Goal: Task Accomplishment & Management: Use online tool/utility

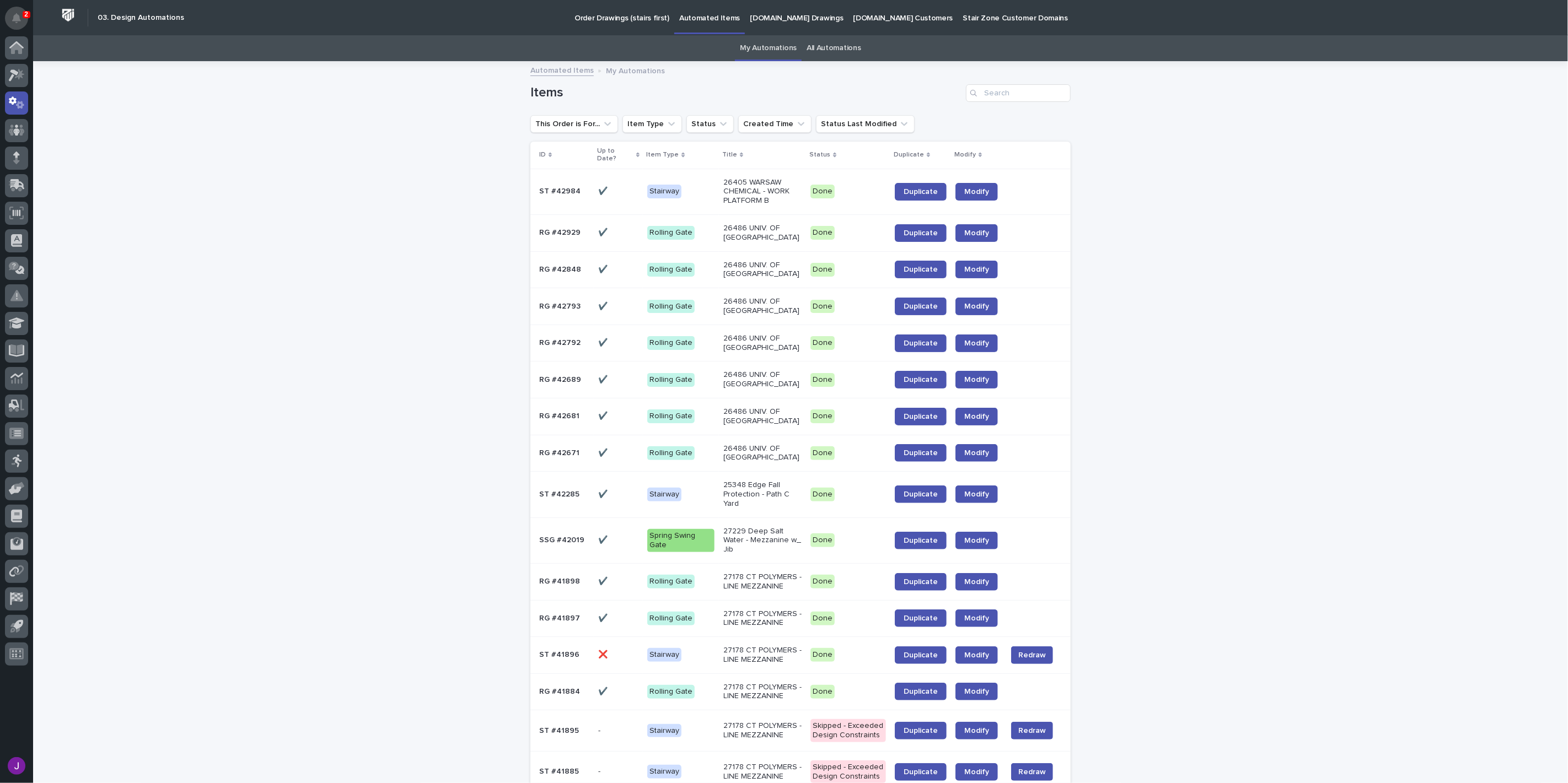
scroll to position [551, 0]
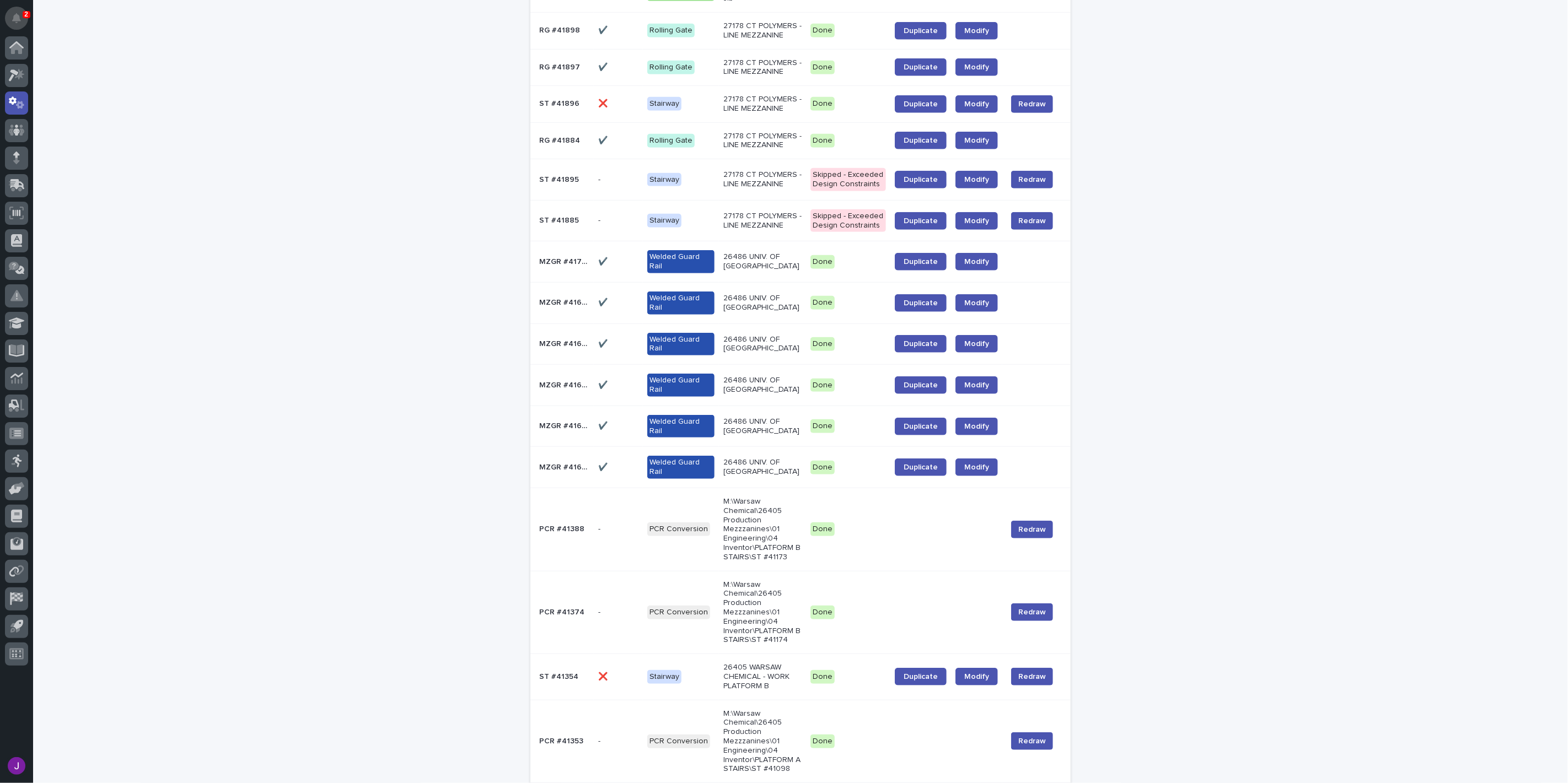
click at [18, 14] on icon "Notifications" at bounding box center [17, 18] width 9 height 10
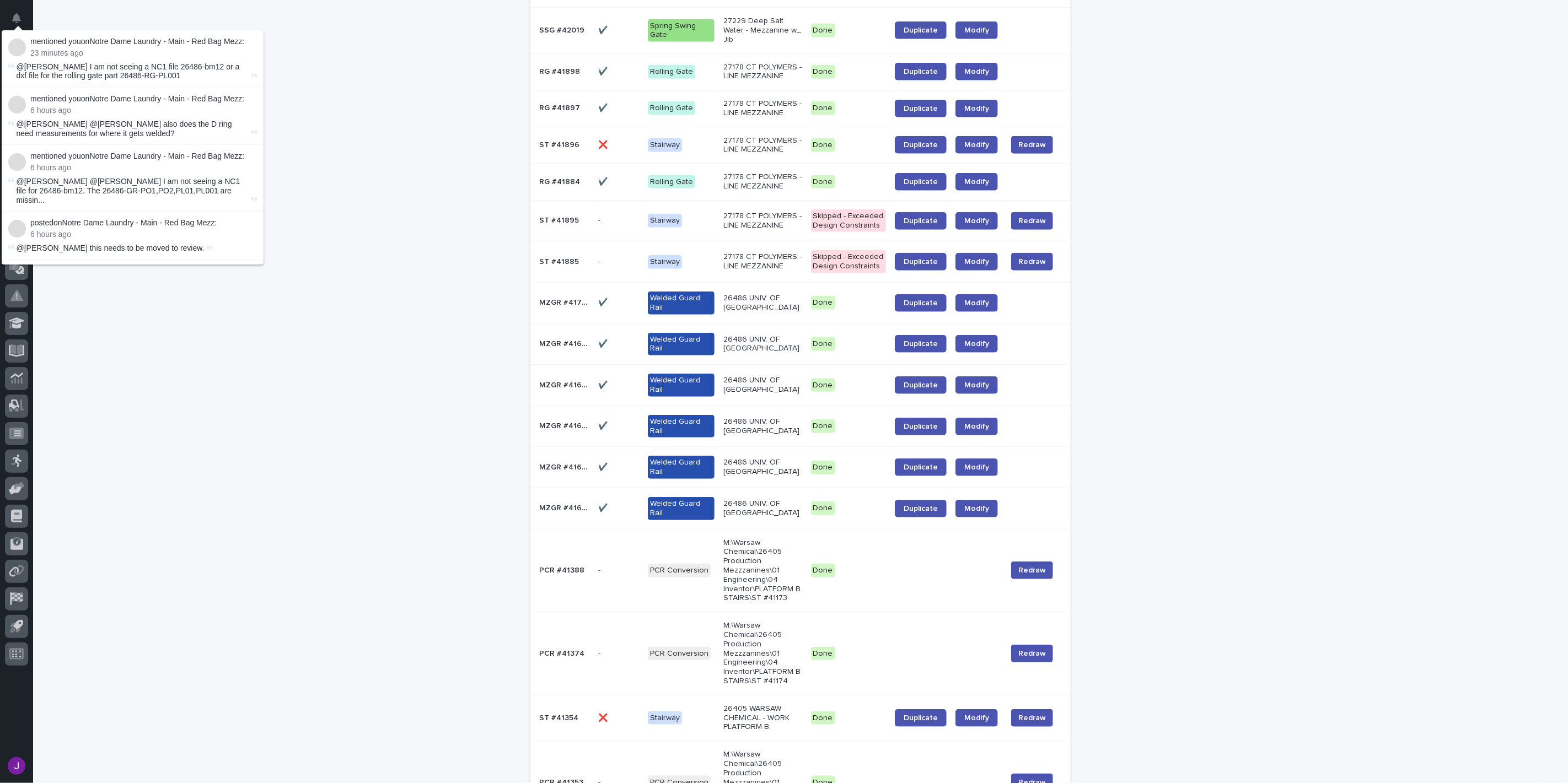
click at [163, 45] on p "mentioned you on Notre Dame Laundry - Main - Red Bag Mezz :" at bounding box center [143, 41] width 226 height 9
click at [201, 40] on p "mentioned you on Notre Dame Laundry - Main - Red Bag Mezz :" at bounding box center [143, 41] width 226 height 9
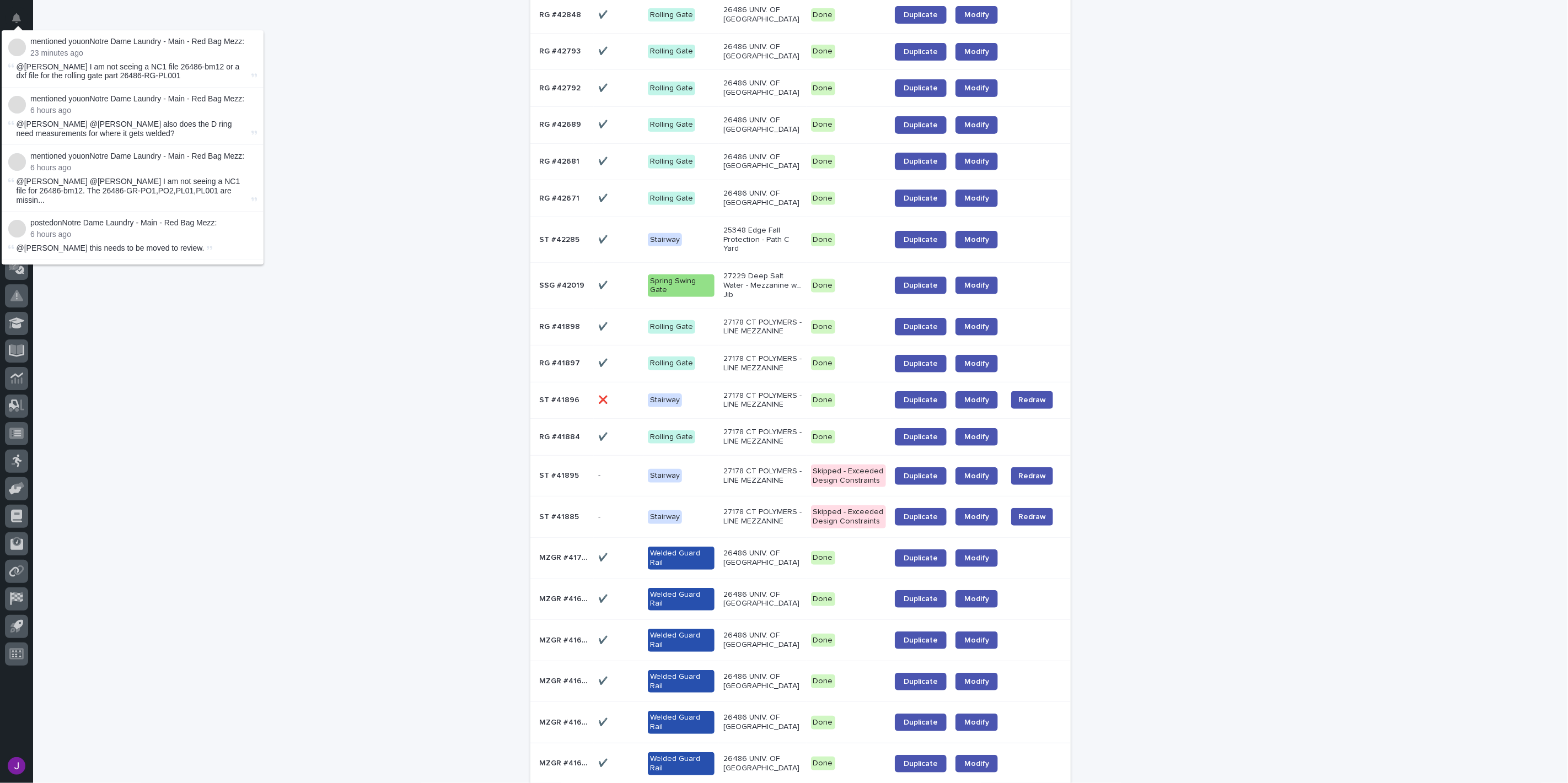
scroll to position [0, 0]
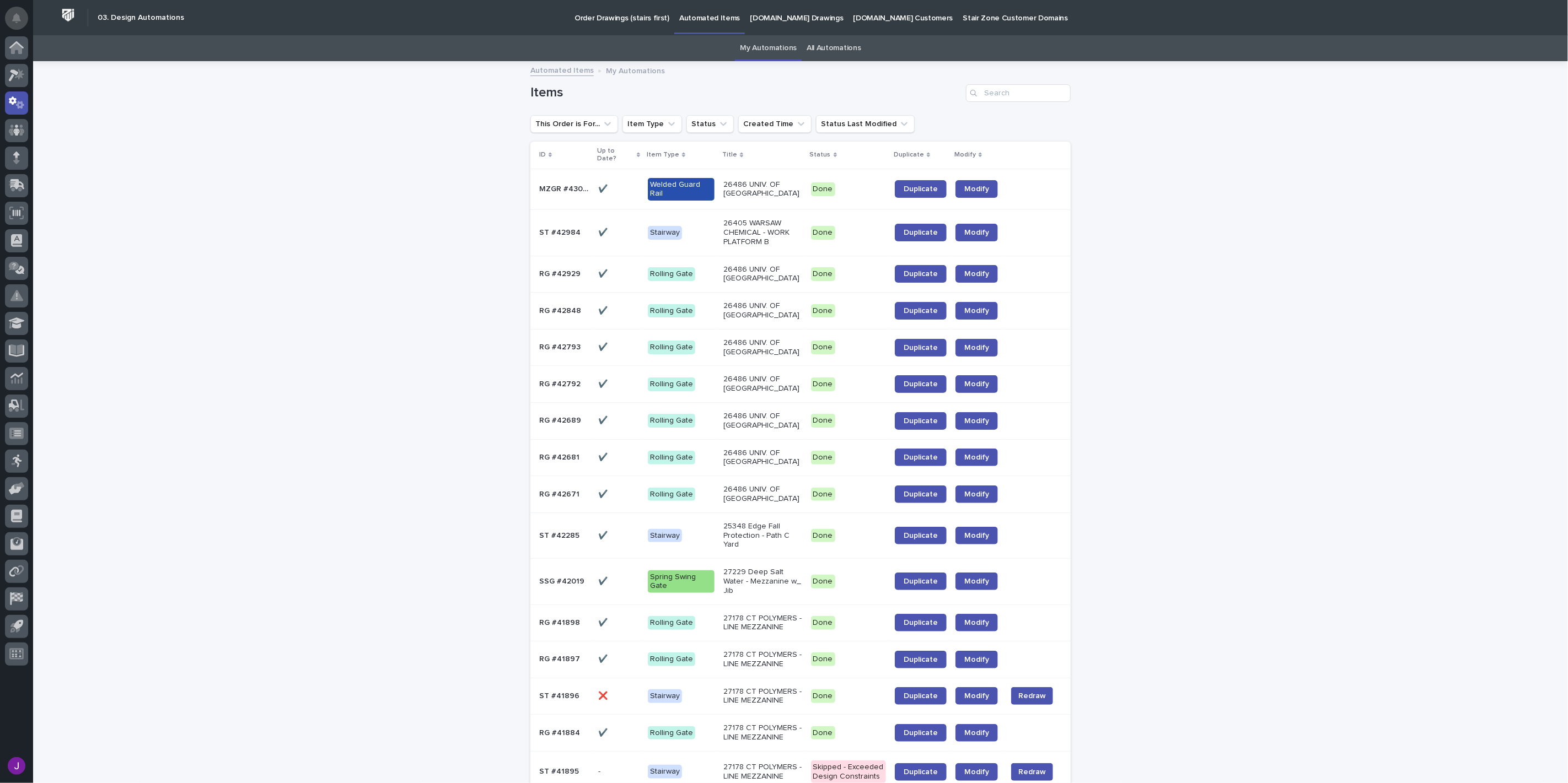
click at [25, 20] on button "Notifications" at bounding box center [17, 18] width 23 height 23
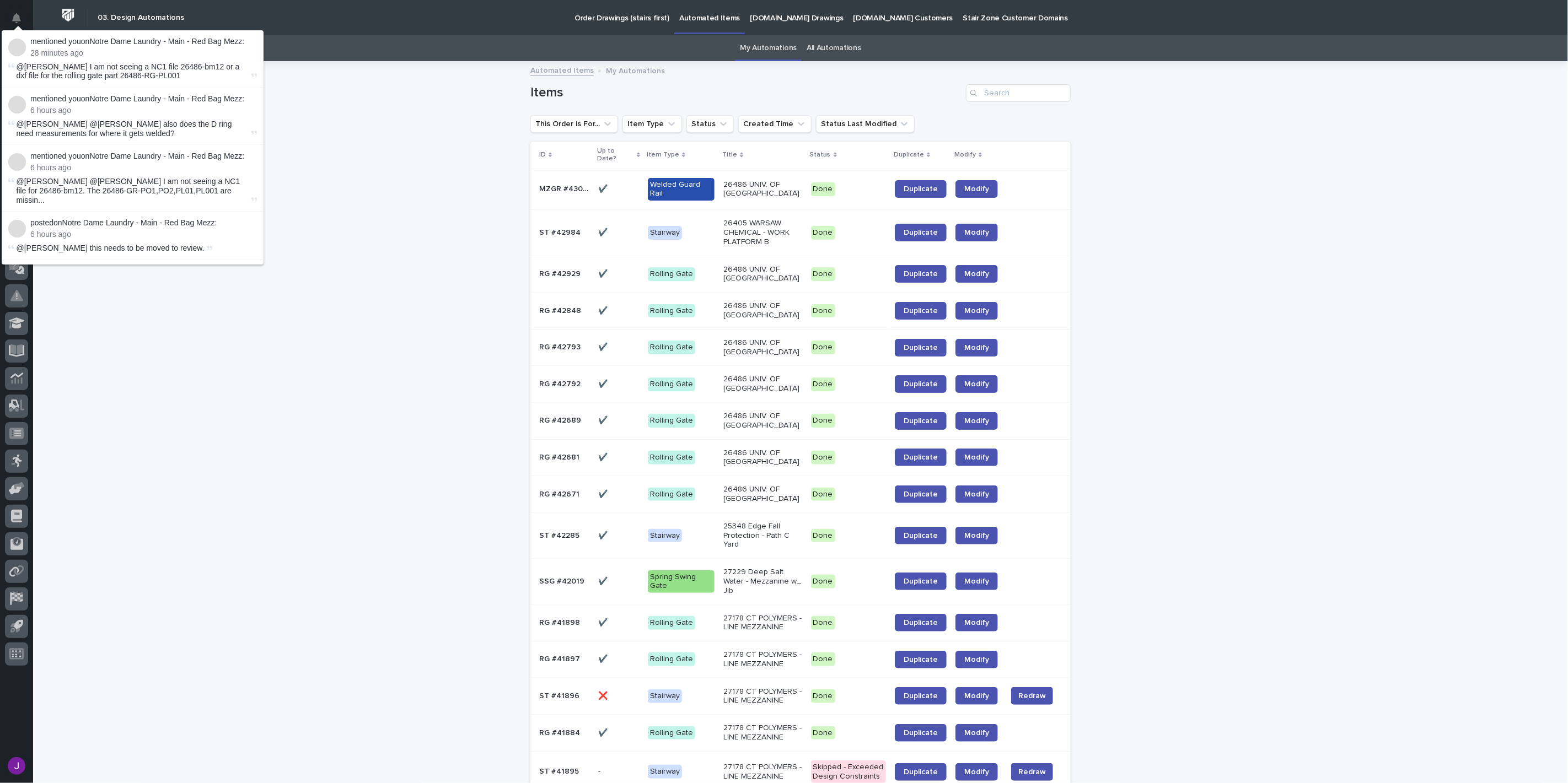
click at [223, 40] on p "mentioned you on Notre Dame Laundry - Main - Red Bag Mezz :" at bounding box center [143, 41] width 226 height 9
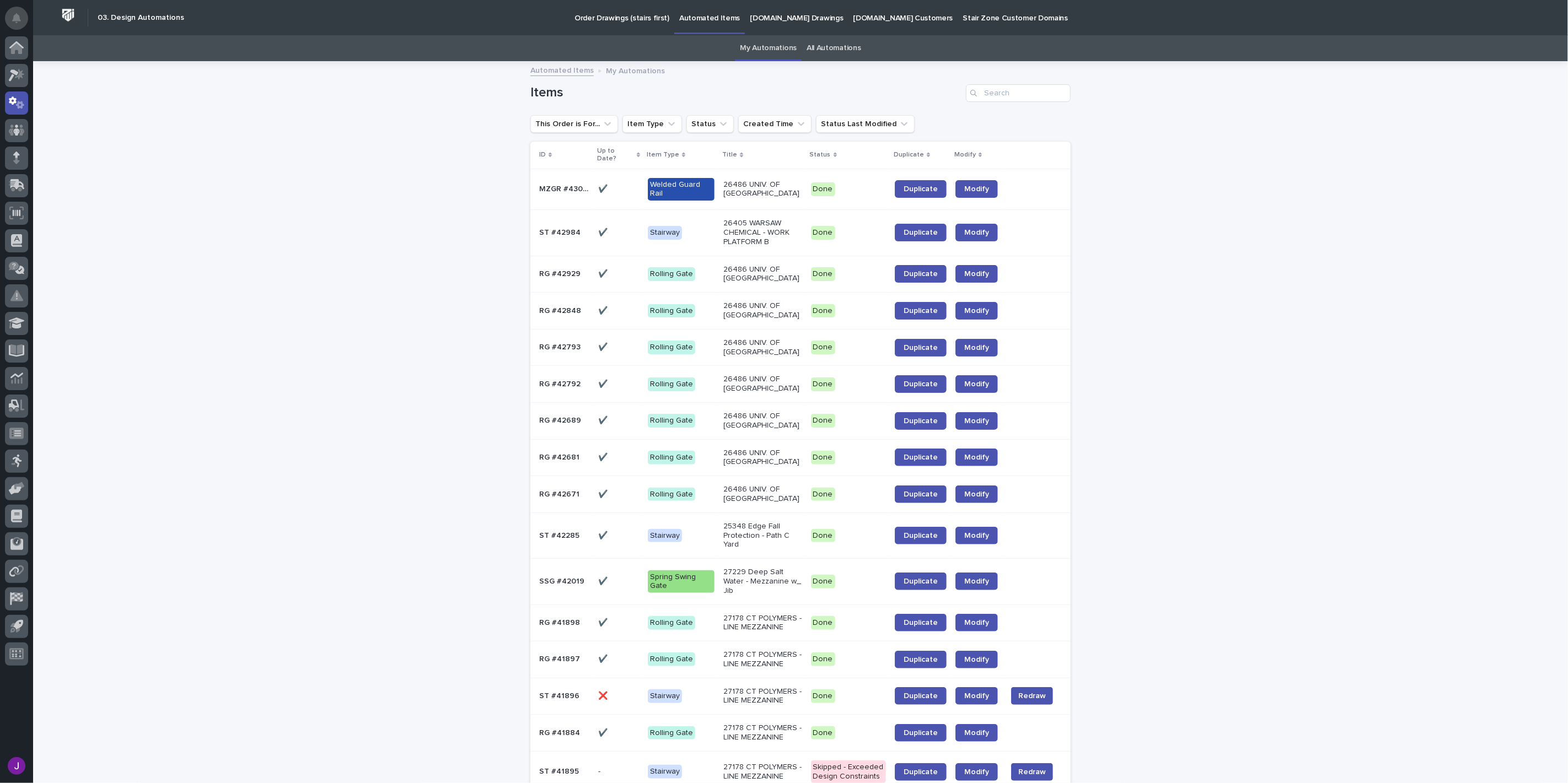
click at [18, 15] on icon "Notifications" at bounding box center [17, 18] width 9 height 10
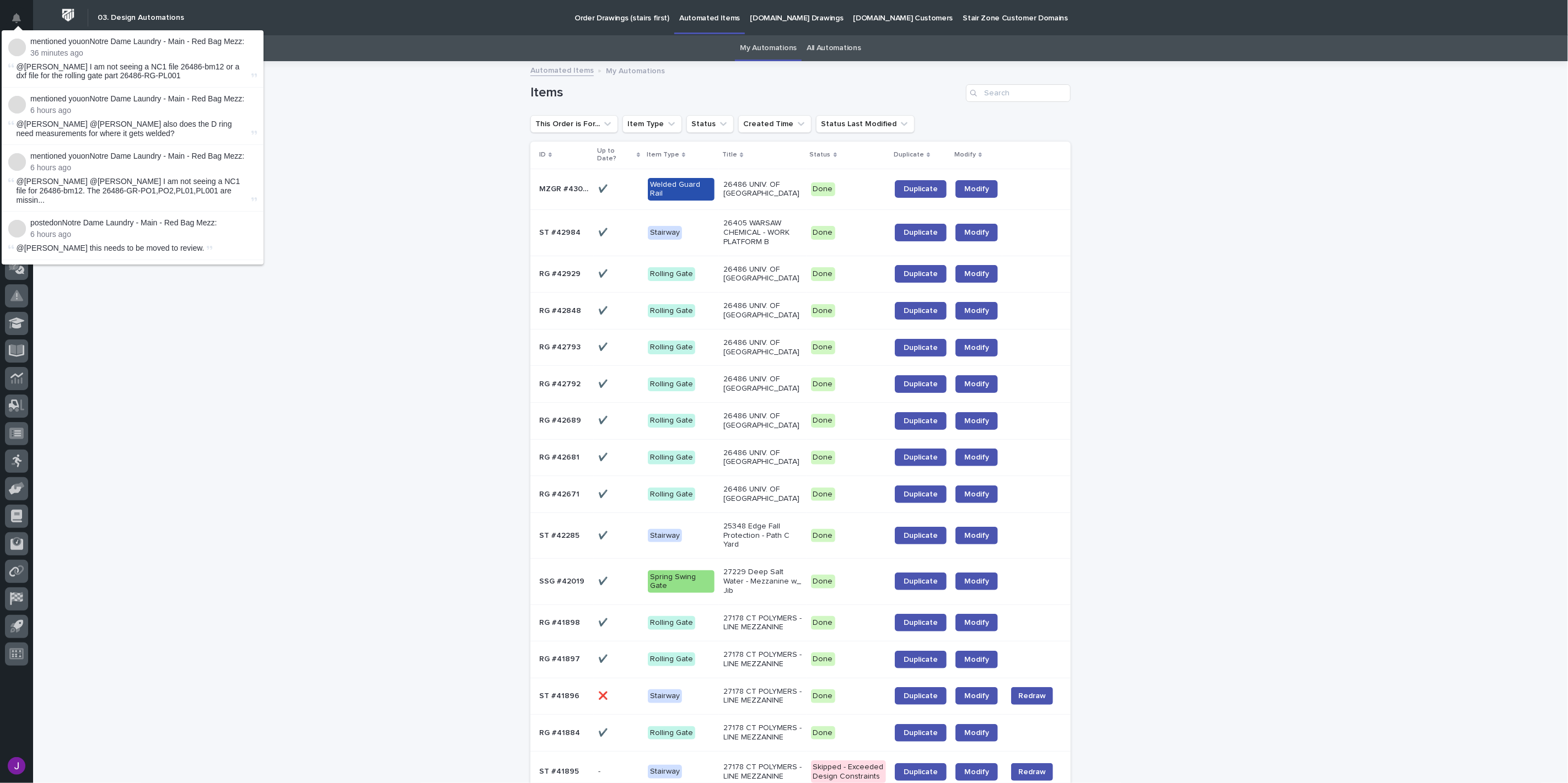
click at [198, 39] on p "mentioned you on Notre Dame Laundry - Main - Red Bag Mezz :" at bounding box center [143, 41] width 226 height 9
click at [409, 72] on div "Automated Items My Automations" at bounding box center [801, 71] width 1535 height 15
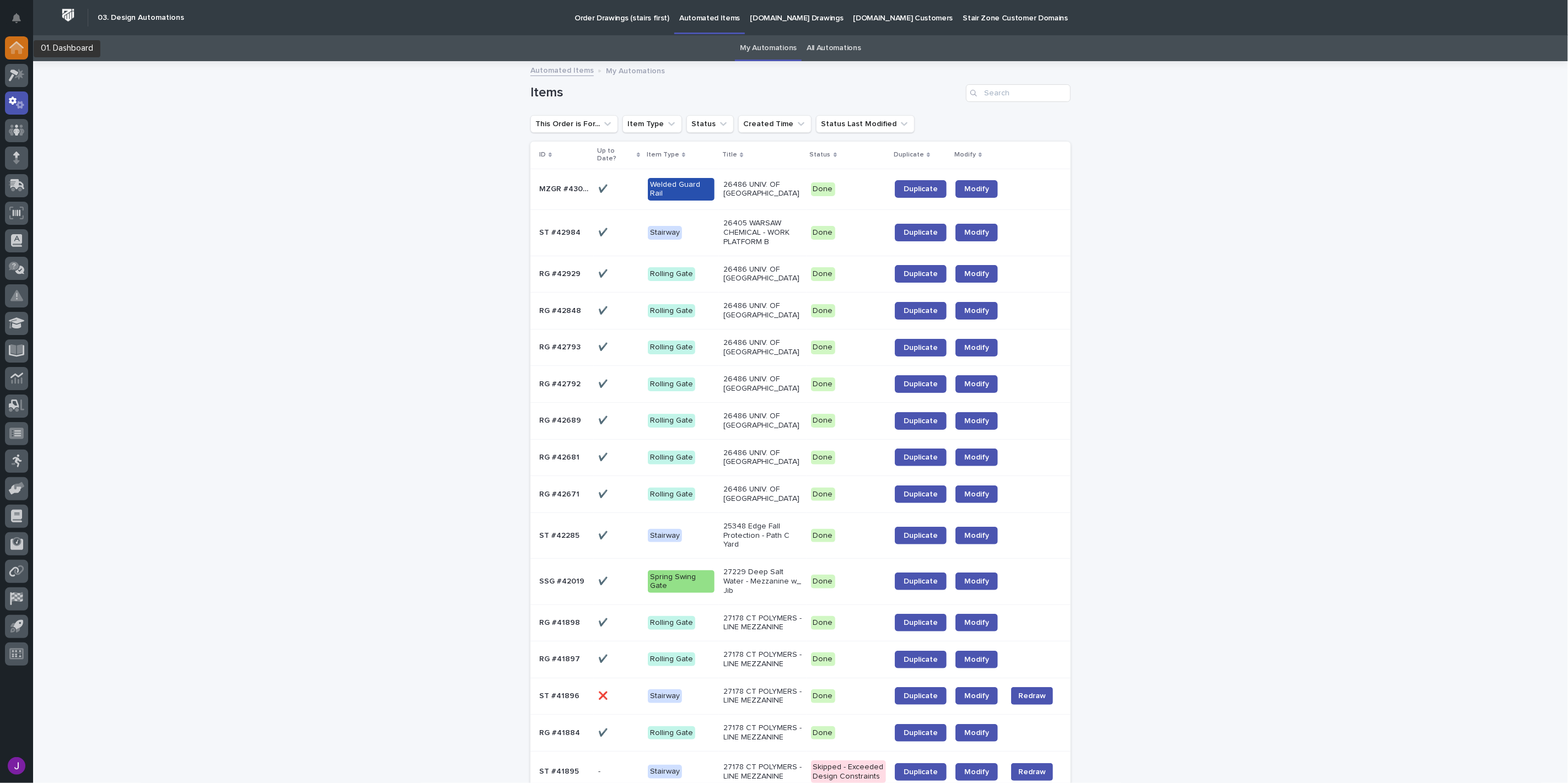
click at [23, 48] on icon at bounding box center [16, 47] width 14 height 13
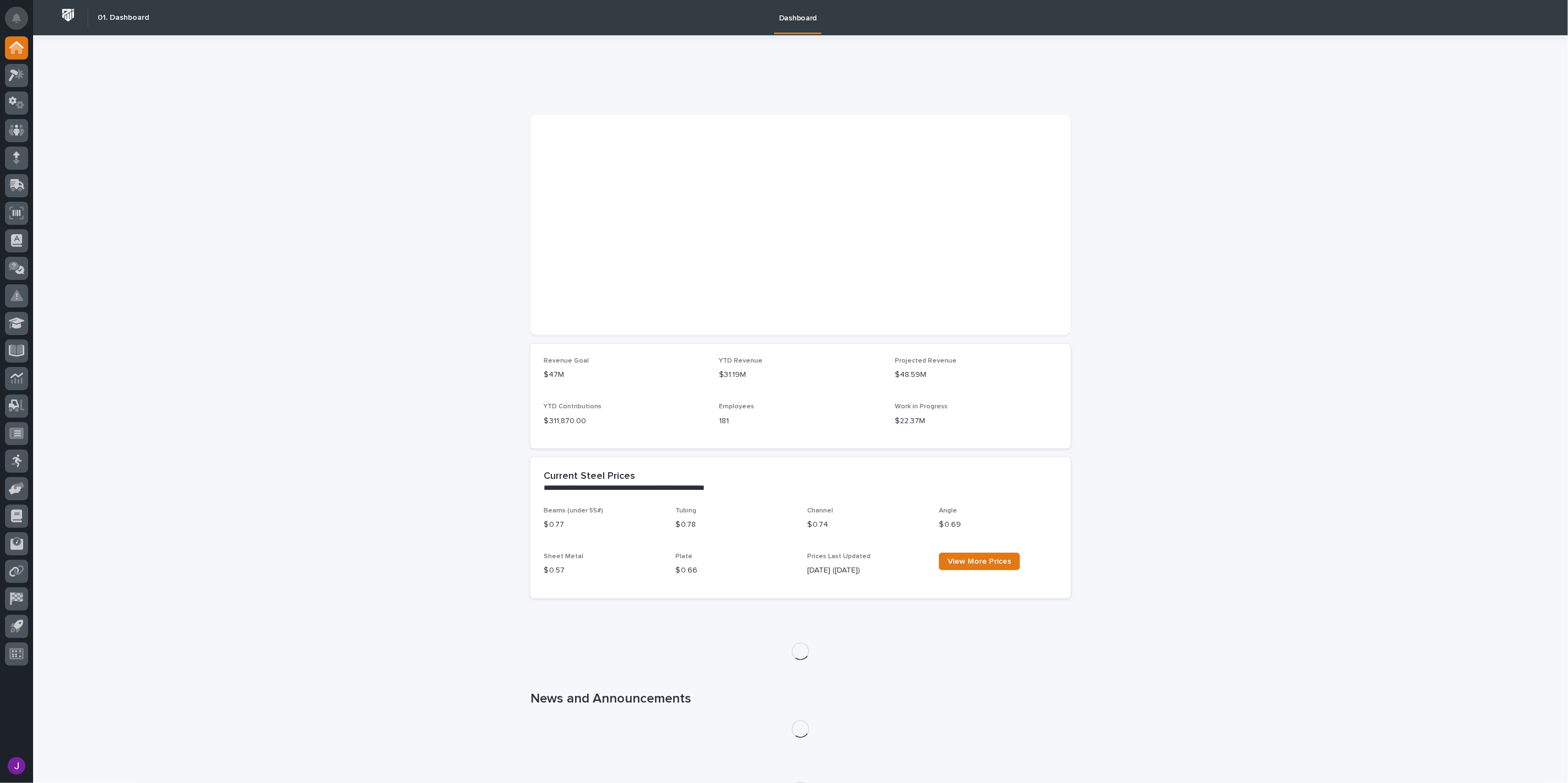
click at [15, 15] on icon "Notifications" at bounding box center [17, 18] width 9 height 10
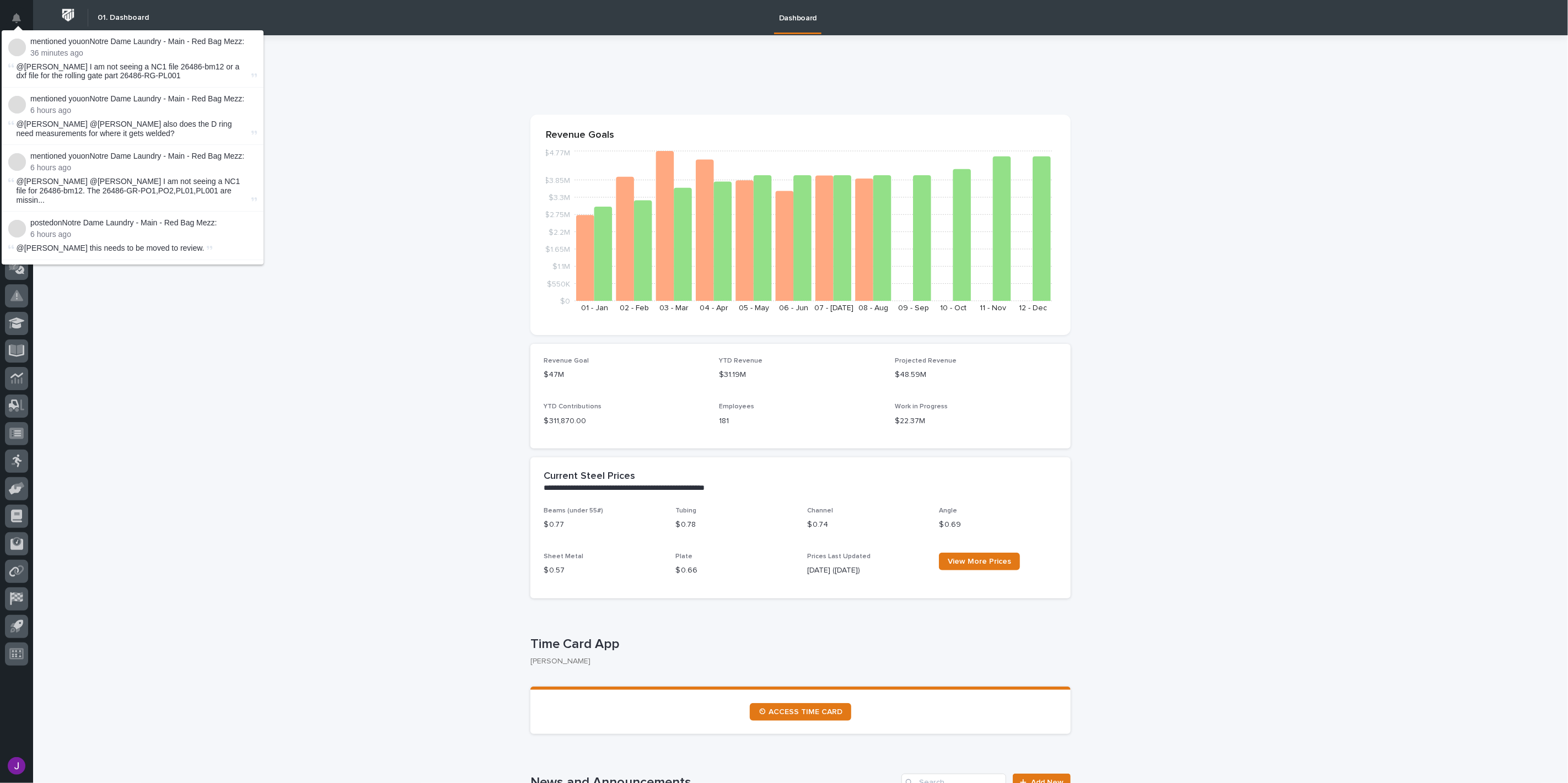
click at [190, 41] on p "mentioned you on Notre Dame Laundry - Main - Red Bag Mezz :" at bounding box center [143, 41] width 226 height 9
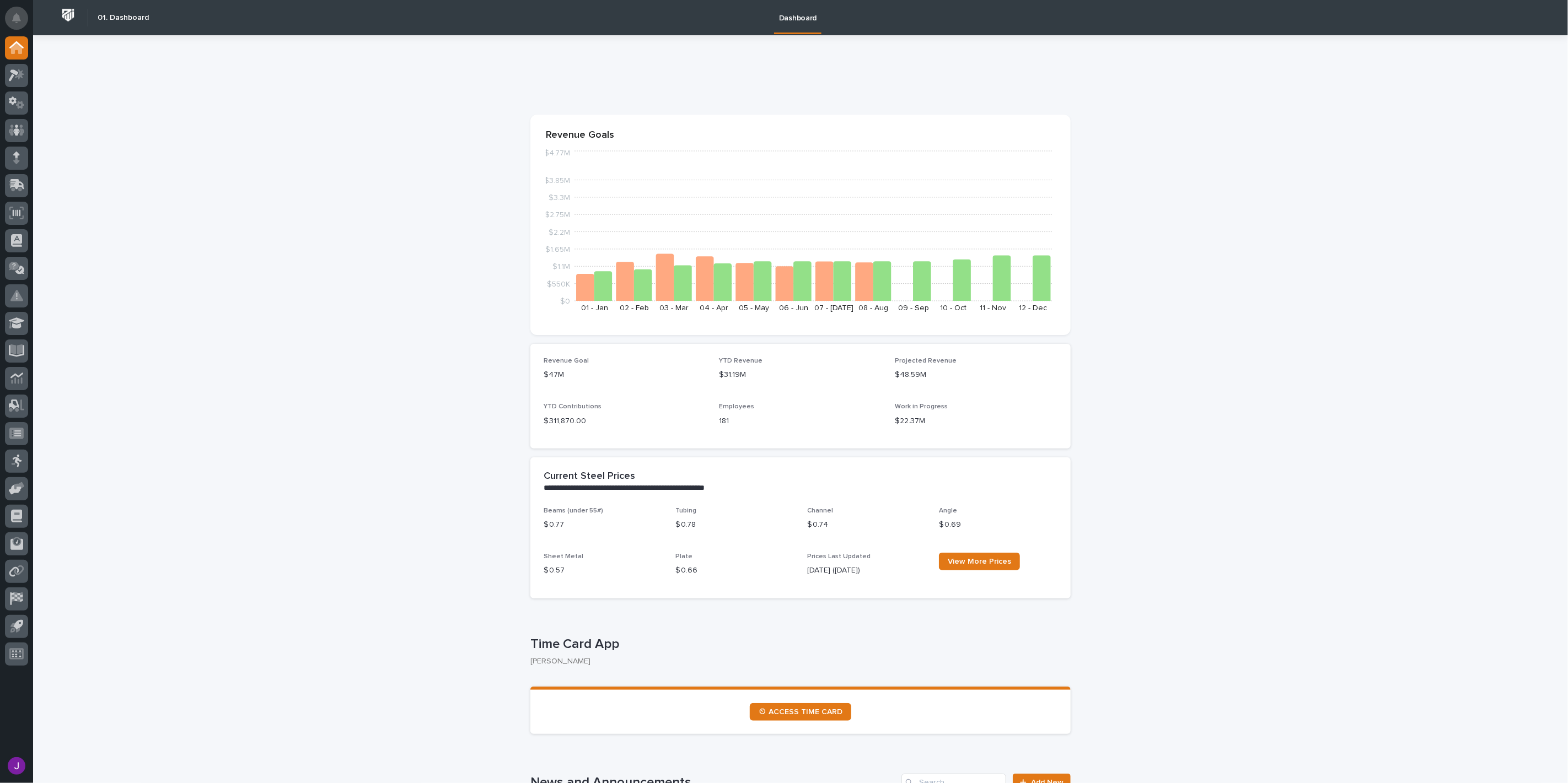
click at [9, 17] on button "Notifications" at bounding box center [17, 18] width 23 height 23
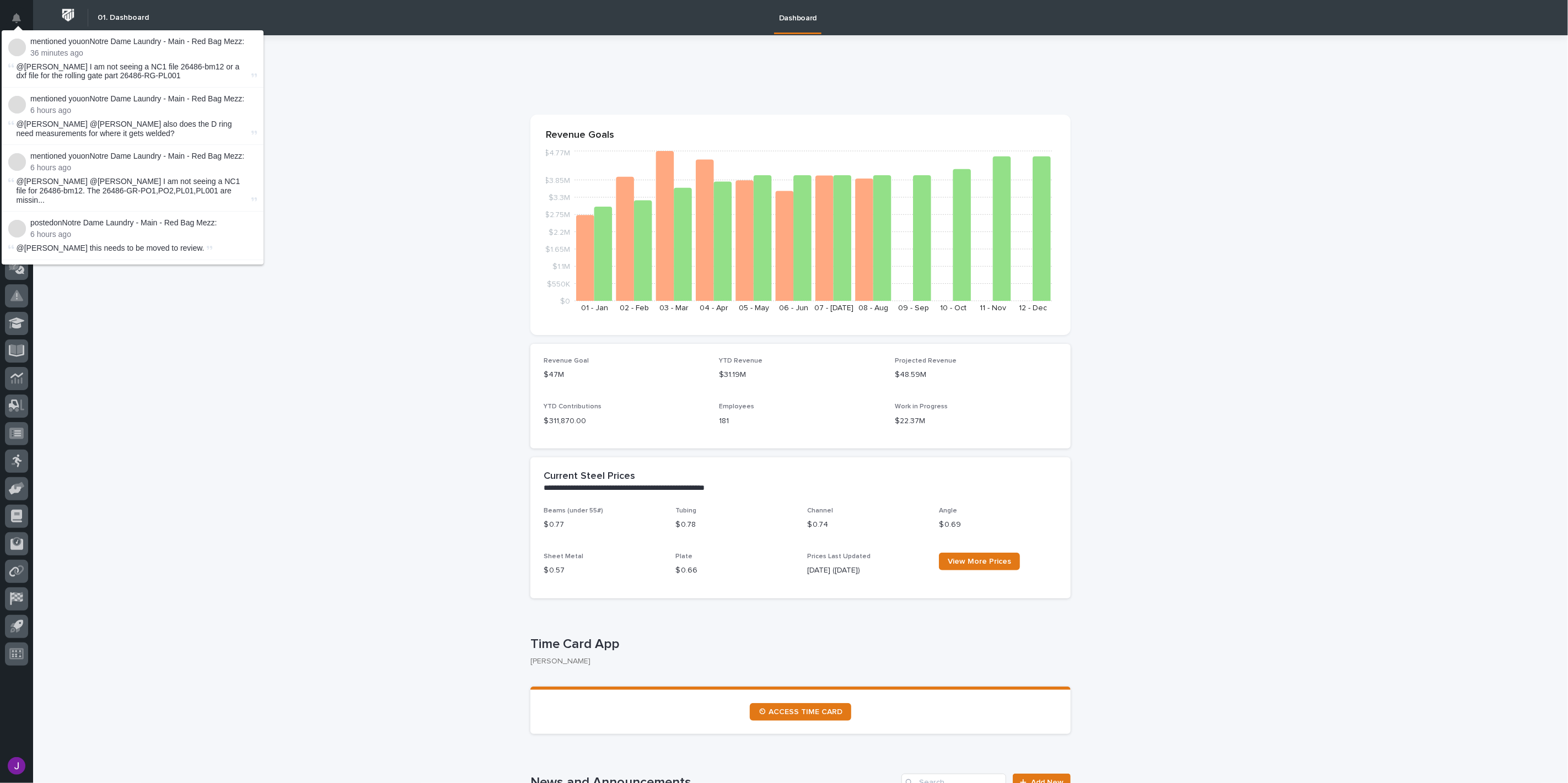
click at [193, 39] on p "mentioned you on Notre Dame Laundry - Main - Red Bag Mezz :" at bounding box center [143, 41] width 226 height 9
click at [196, 61] on li "mentioned you on Notre Dame Laundry - Main - Red Bag Mezz : 36 minutes ago @Jac…" at bounding box center [133, 58] width 262 height 57
click at [195, 49] on p "36 minutes ago" at bounding box center [143, 53] width 226 height 9
click at [193, 49] on p "36 minutes ago" at bounding box center [143, 53] width 226 height 9
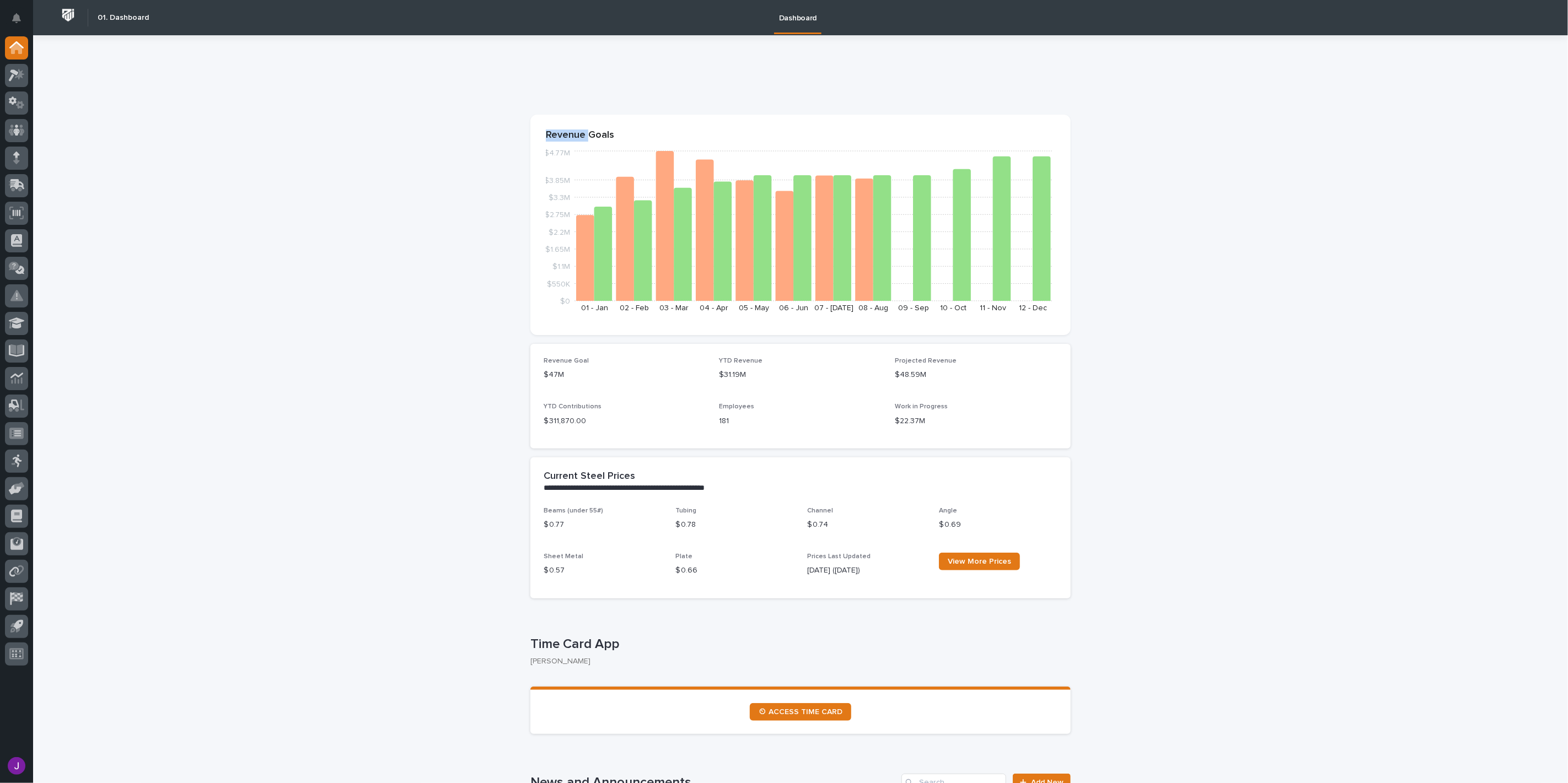
drag, startPoint x: 378, startPoint y: 119, endPoint x: 367, endPoint y: 130, distance: 15.6
drag, startPoint x: 266, startPoint y: 156, endPoint x: 138, endPoint y: 213, distance: 140.1
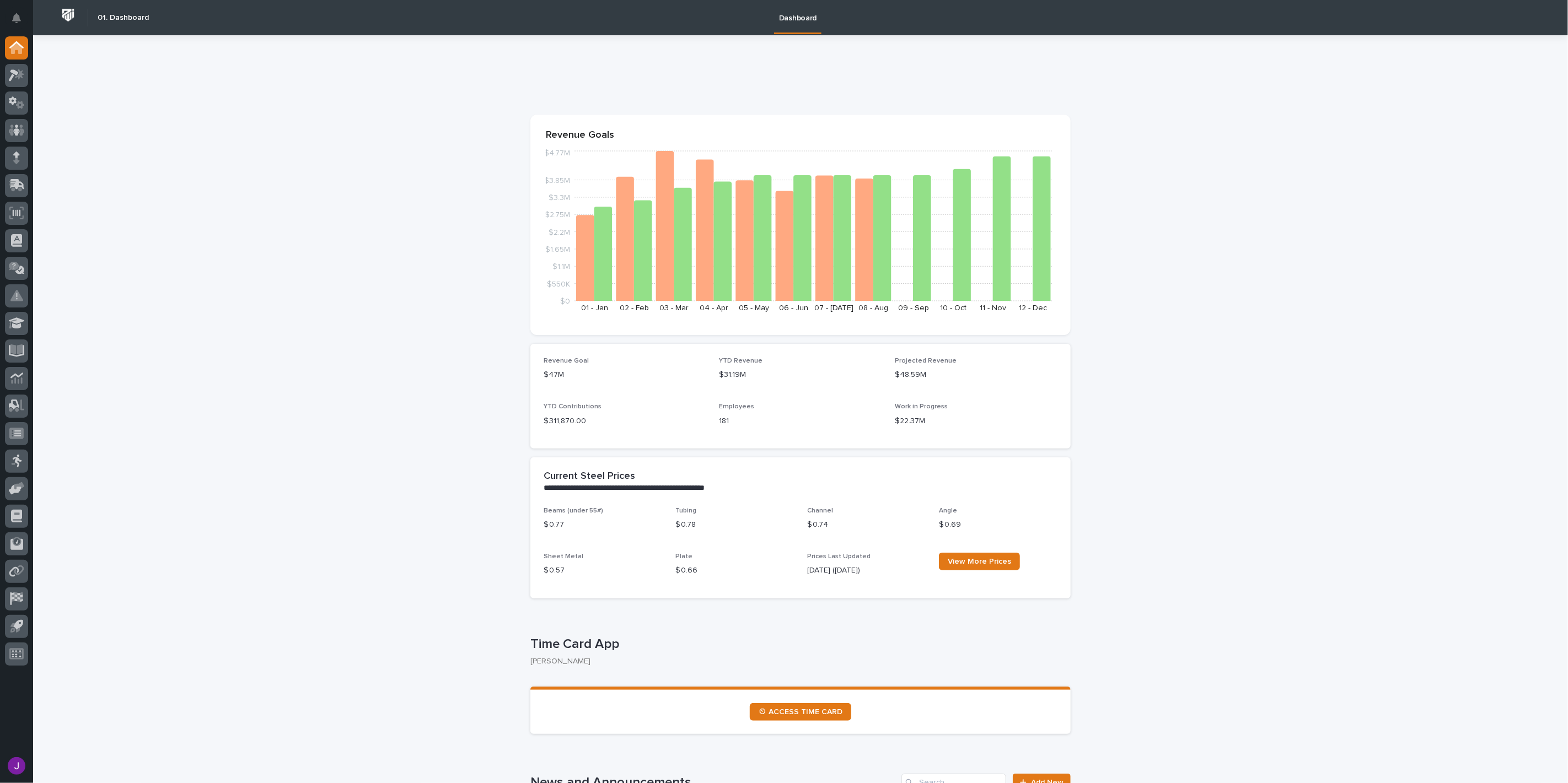
drag, startPoint x: 138, startPoint y: 213, endPoint x: 0, endPoint y: 179, distance: 142.1
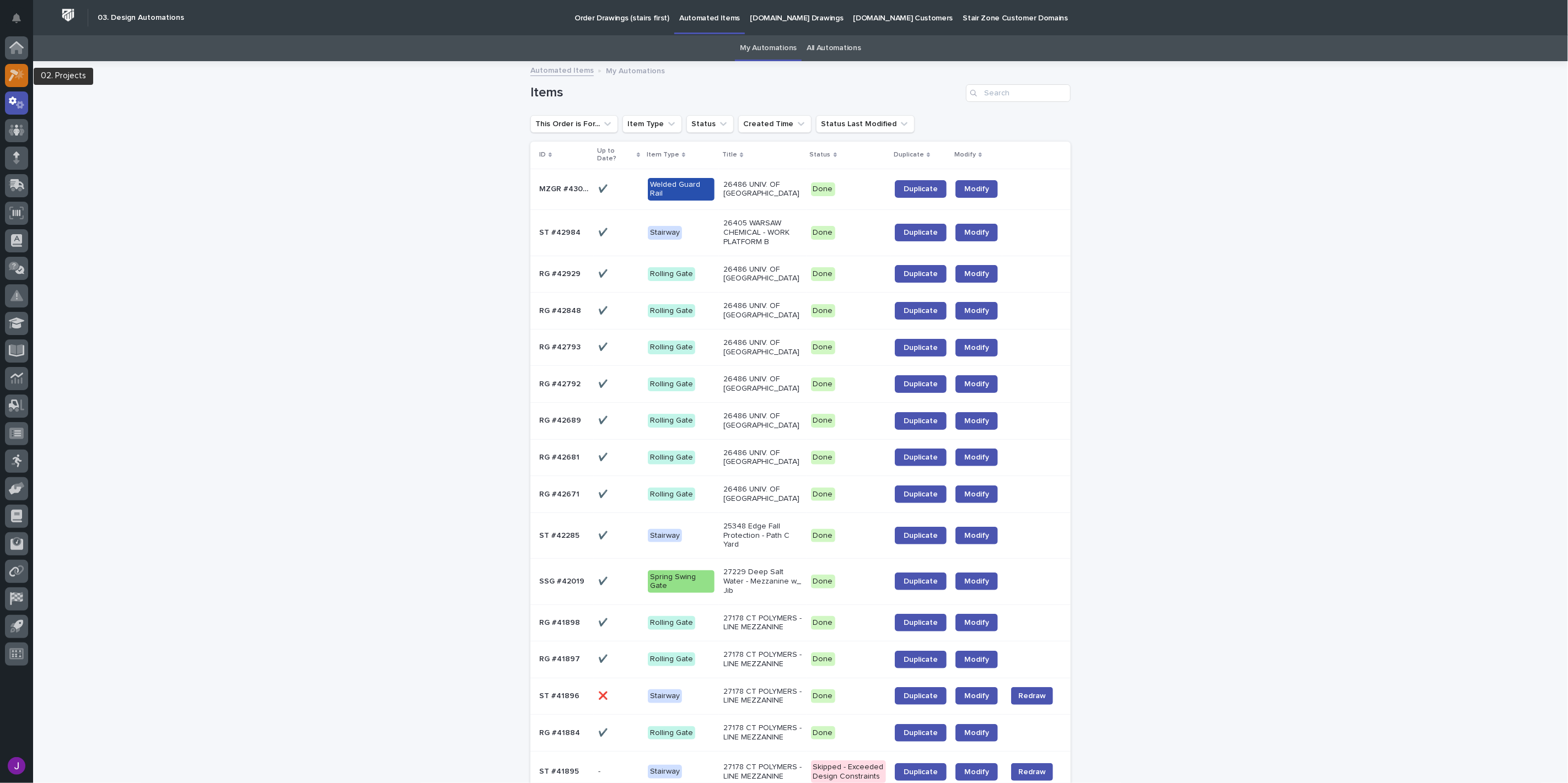
click at [24, 81] on div at bounding box center [17, 76] width 23 height 23
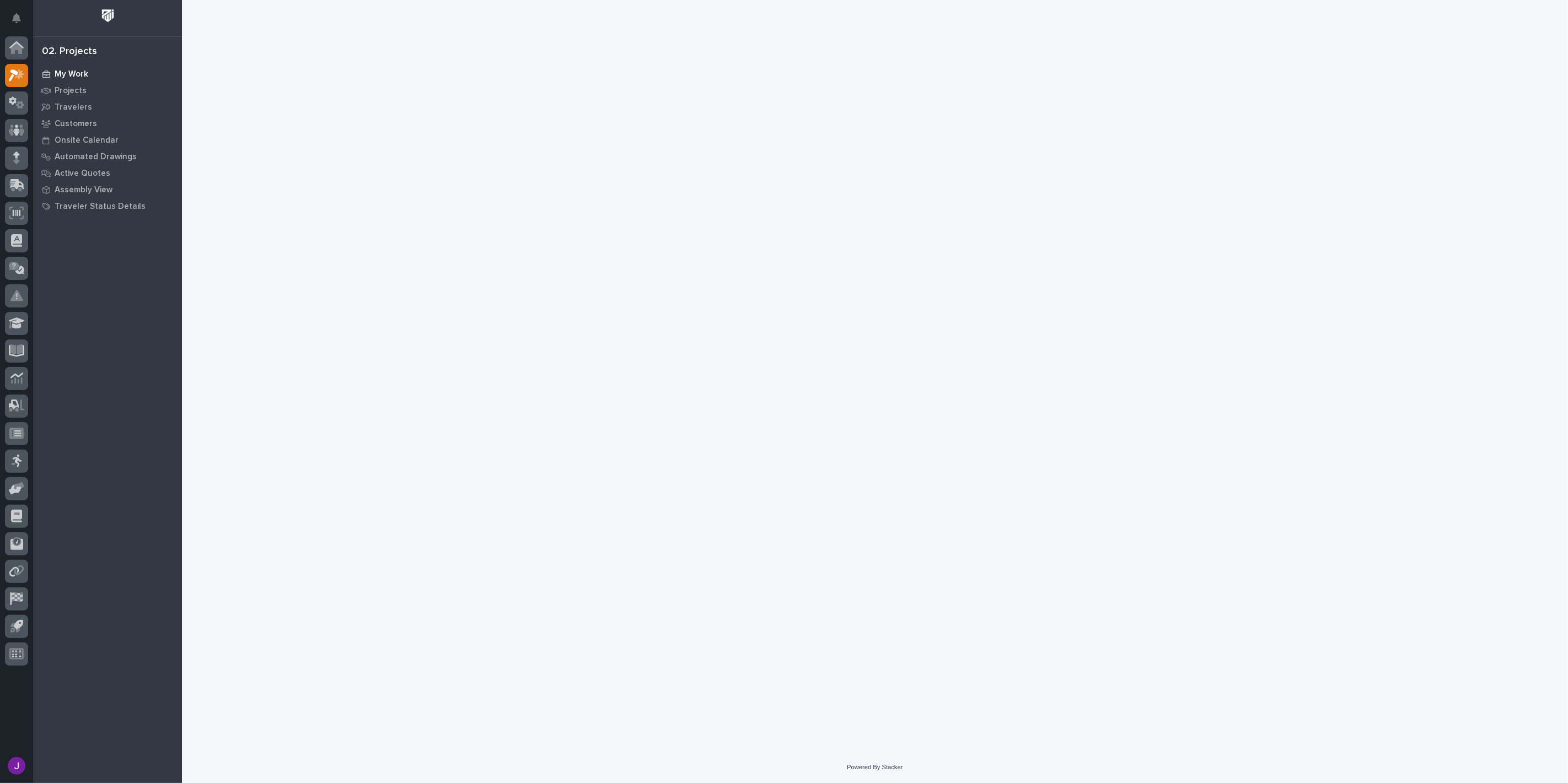
click at [62, 76] on p "My Work" at bounding box center [71, 74] width 34 height 10
click at [61, 64] on div "02. Projects My Work Projects Travelers Customers Onsite Calendar Automated Dra…" at bounding box center [108, 391] width 149 height 783
click at [62, 67] on div "My Work" at bounding box center [107, 74] width 143 height 15
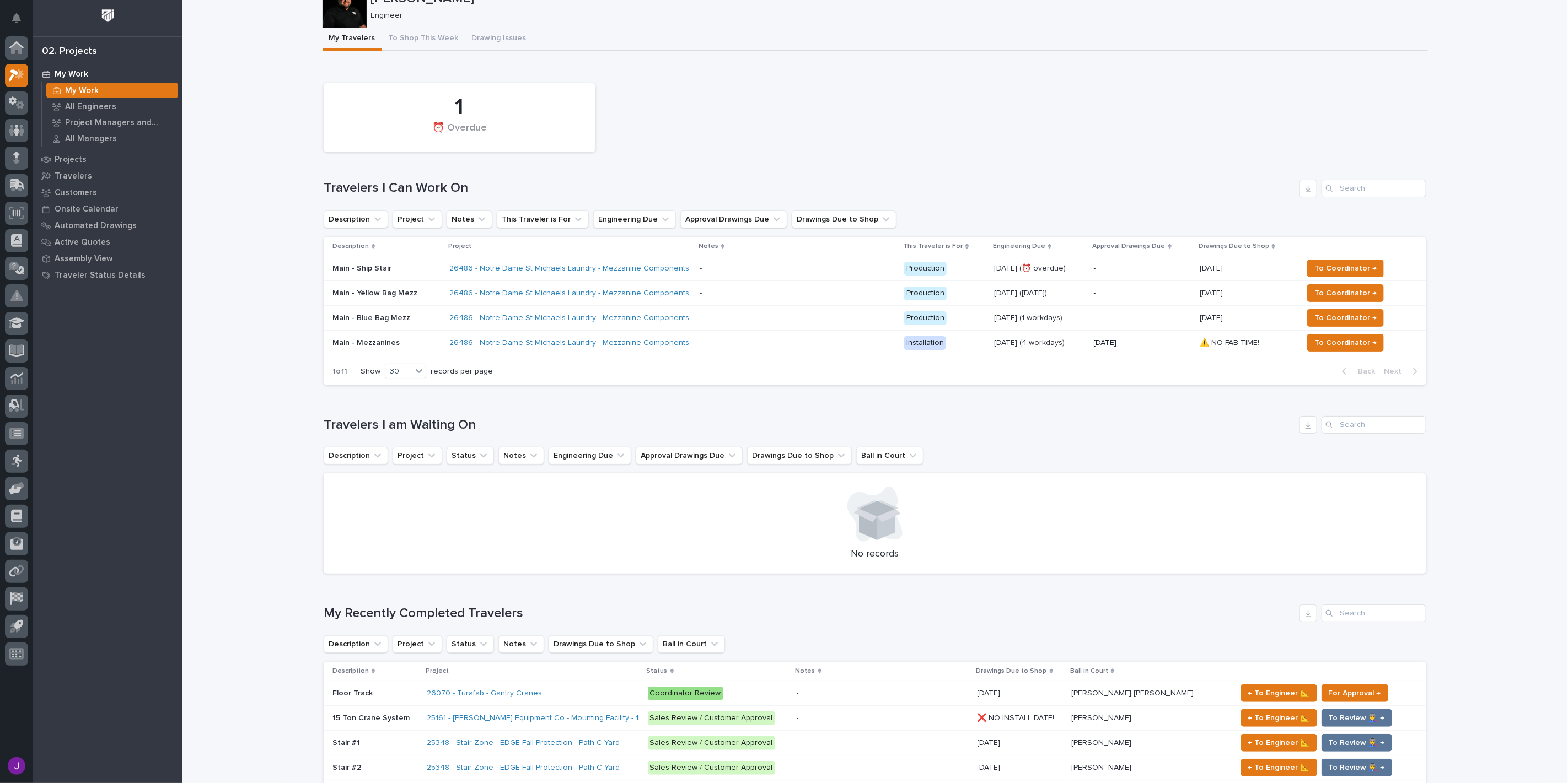
scroll to position [122, 0]
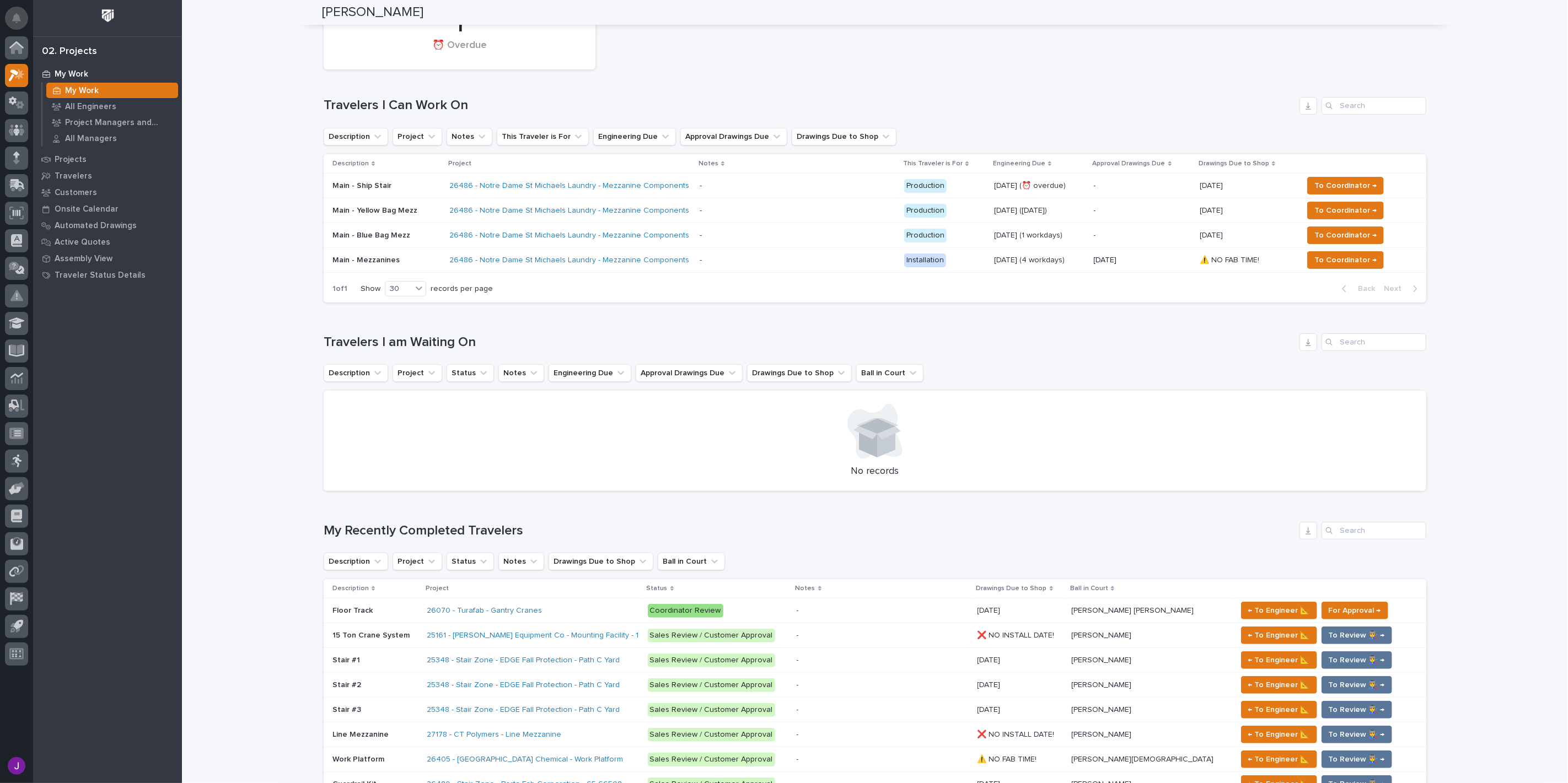
click at [14, 17] on icon "Notifications" at bounding box center [17, 18] width 9 height 10
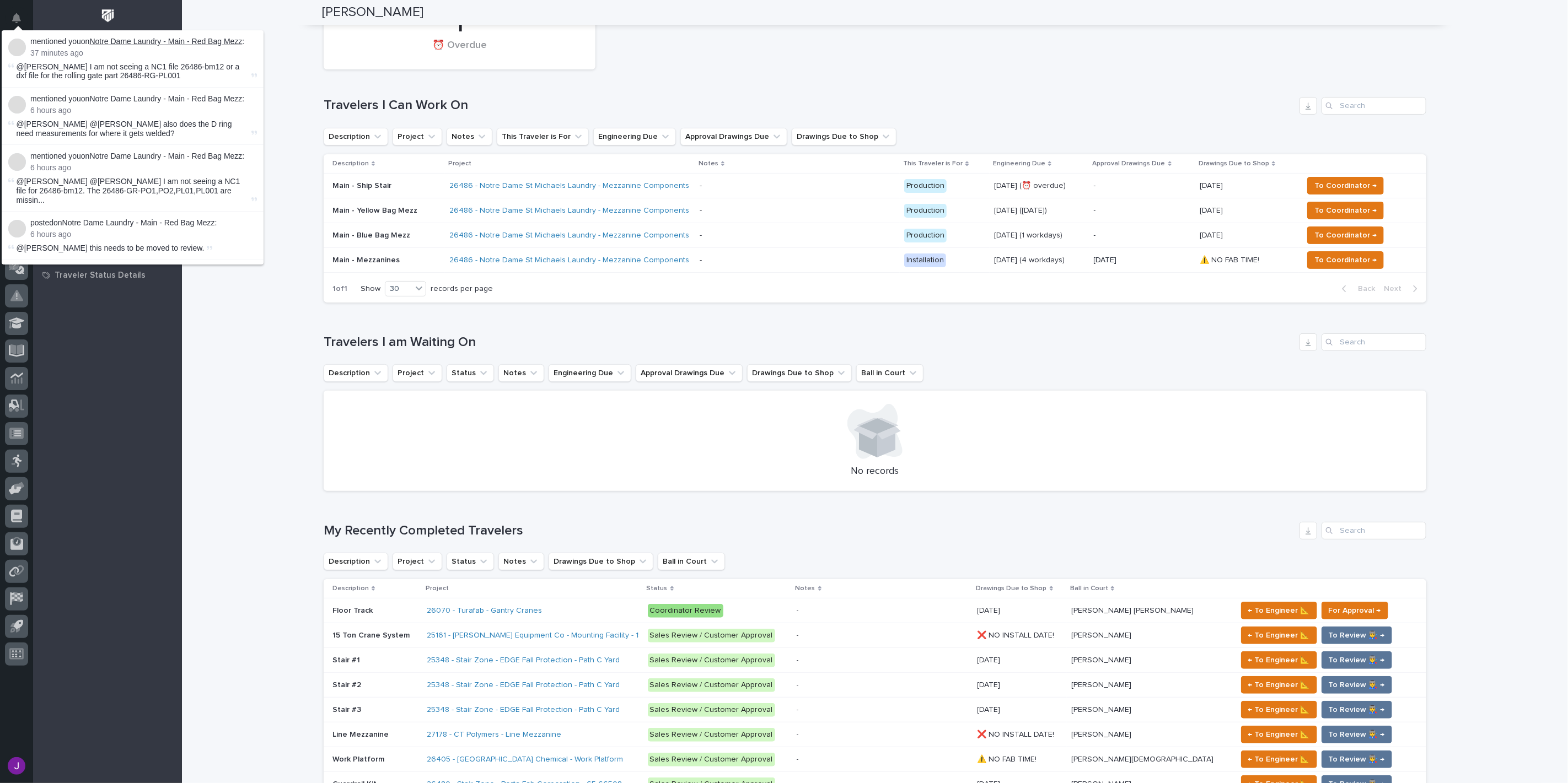
click at [188, 42] on link "Notre Dame Laundry - Main - Red Bag Mezz" at bounding box center [166, 41] width 153 height 9
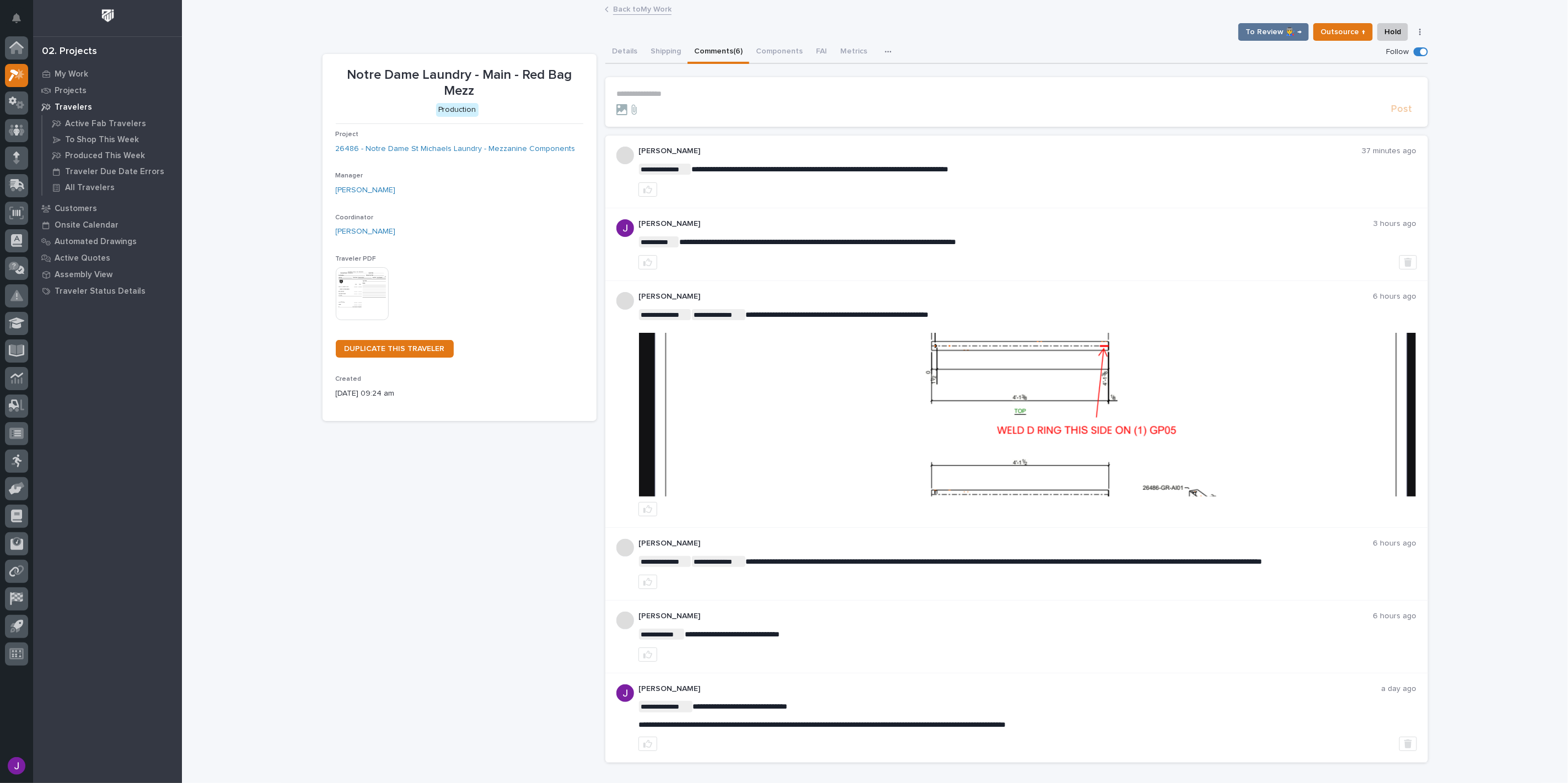
click at [663, 97] on form "**********" at bounding box center [1017, 102] width 801 height 26
click at [665, 92] on p "**********" at bounding box center [1017, 93] width 801 height 9
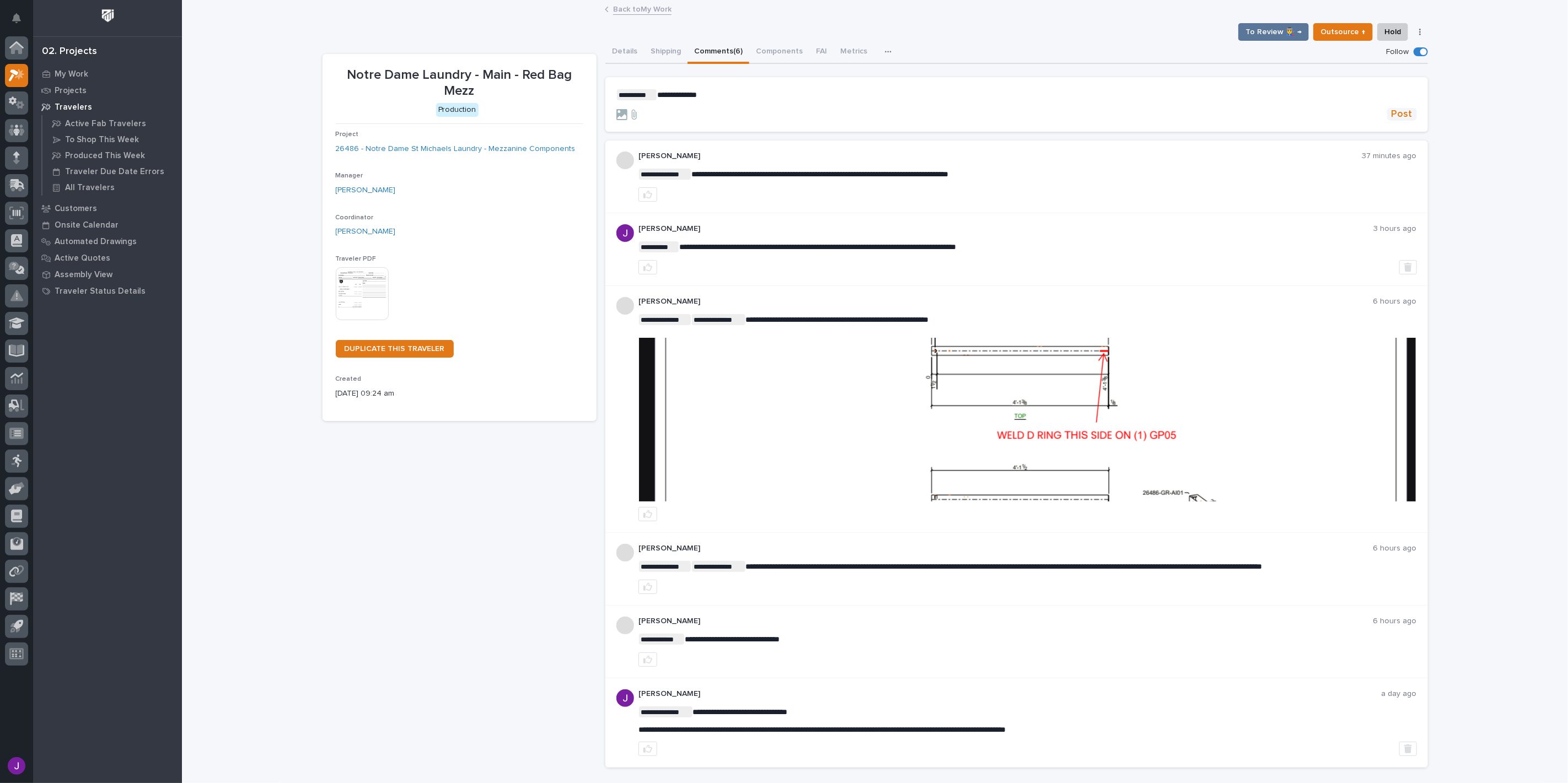
click at [1399, 108] on span "Post" at bounding box center [1402, 114] width 21 height 13
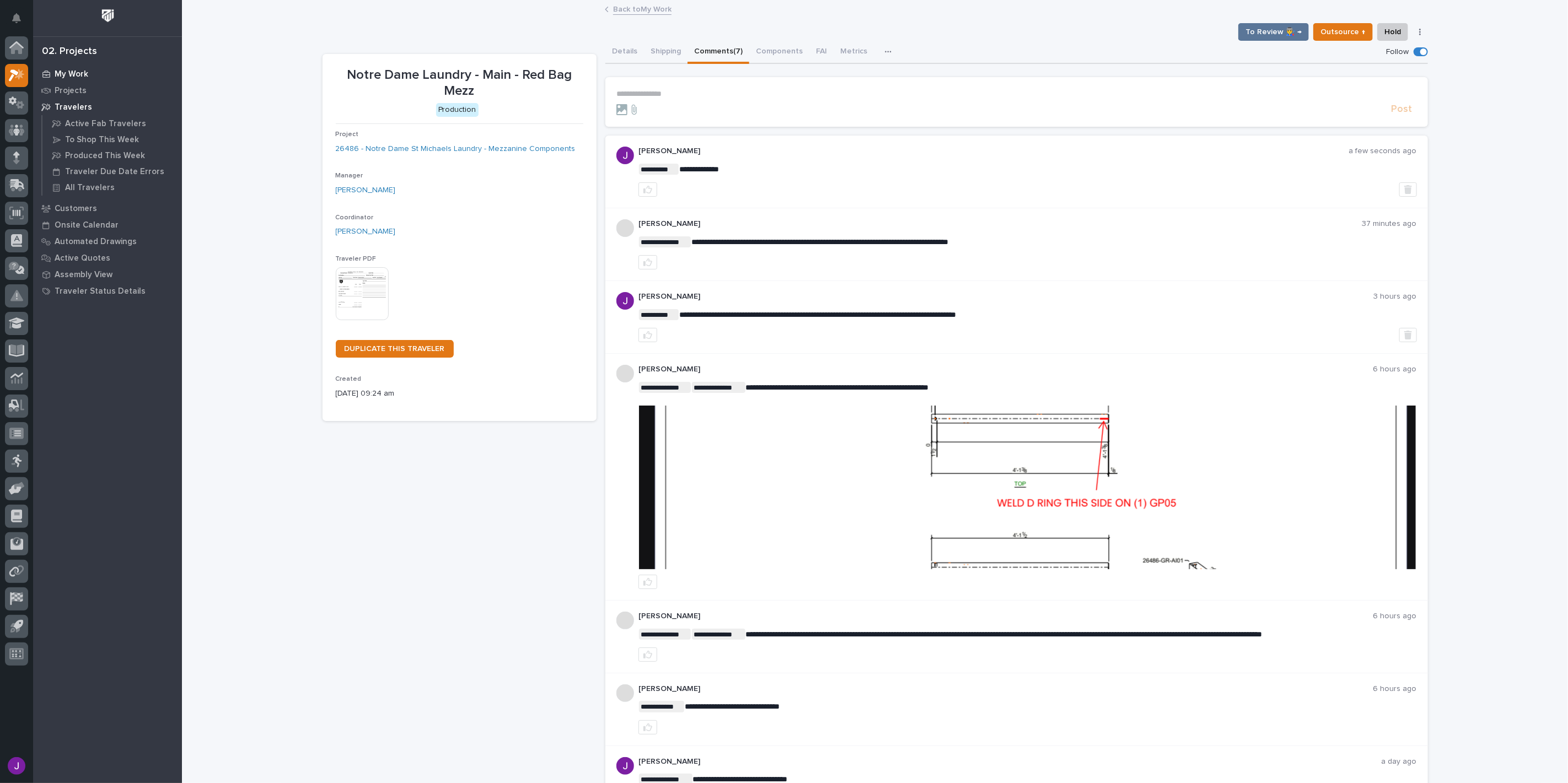
click at [97, 68] on div "My Work" at bounding box center [107, 74] width 143 height 15
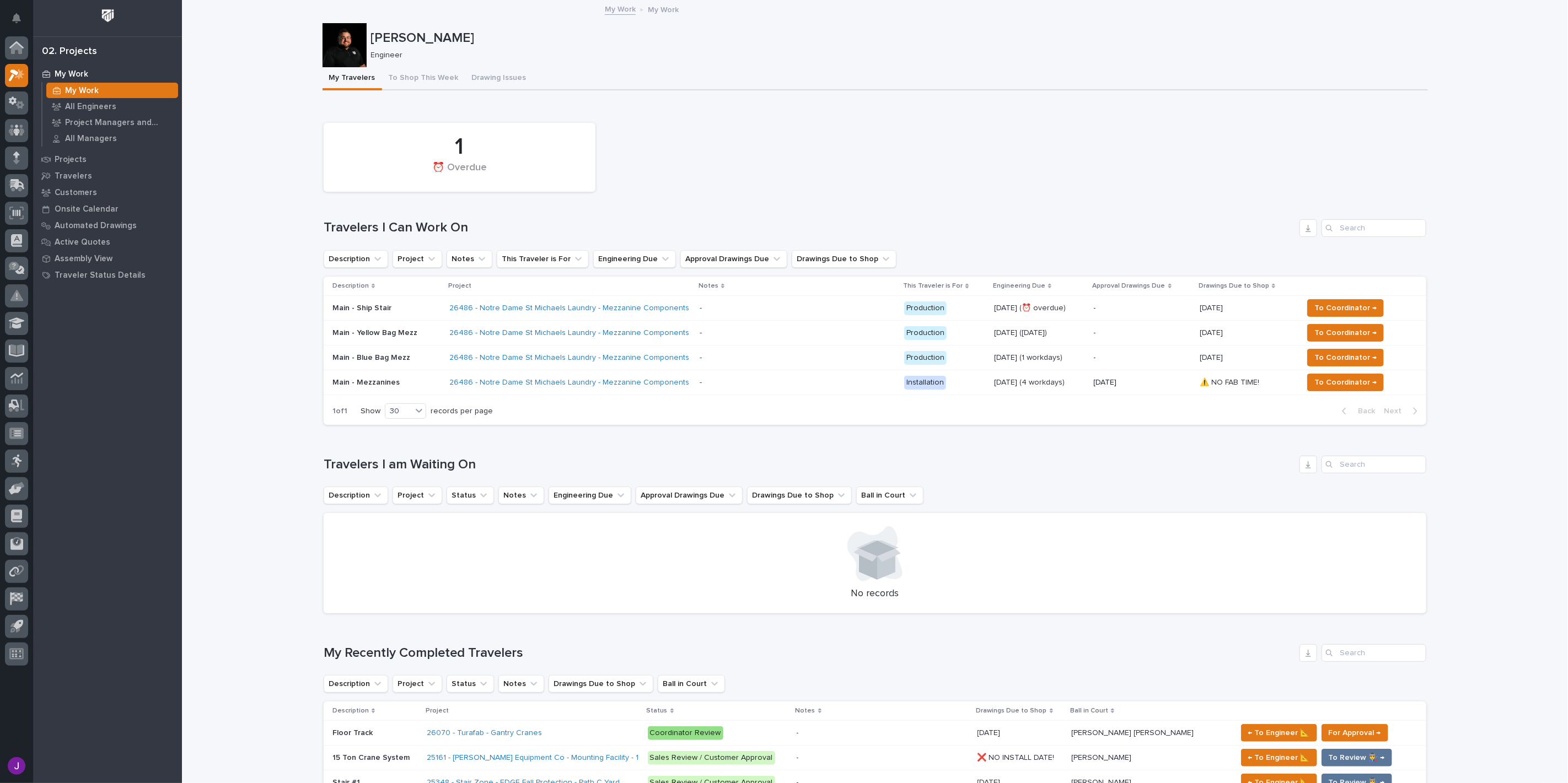
scroll to position [183, 0]
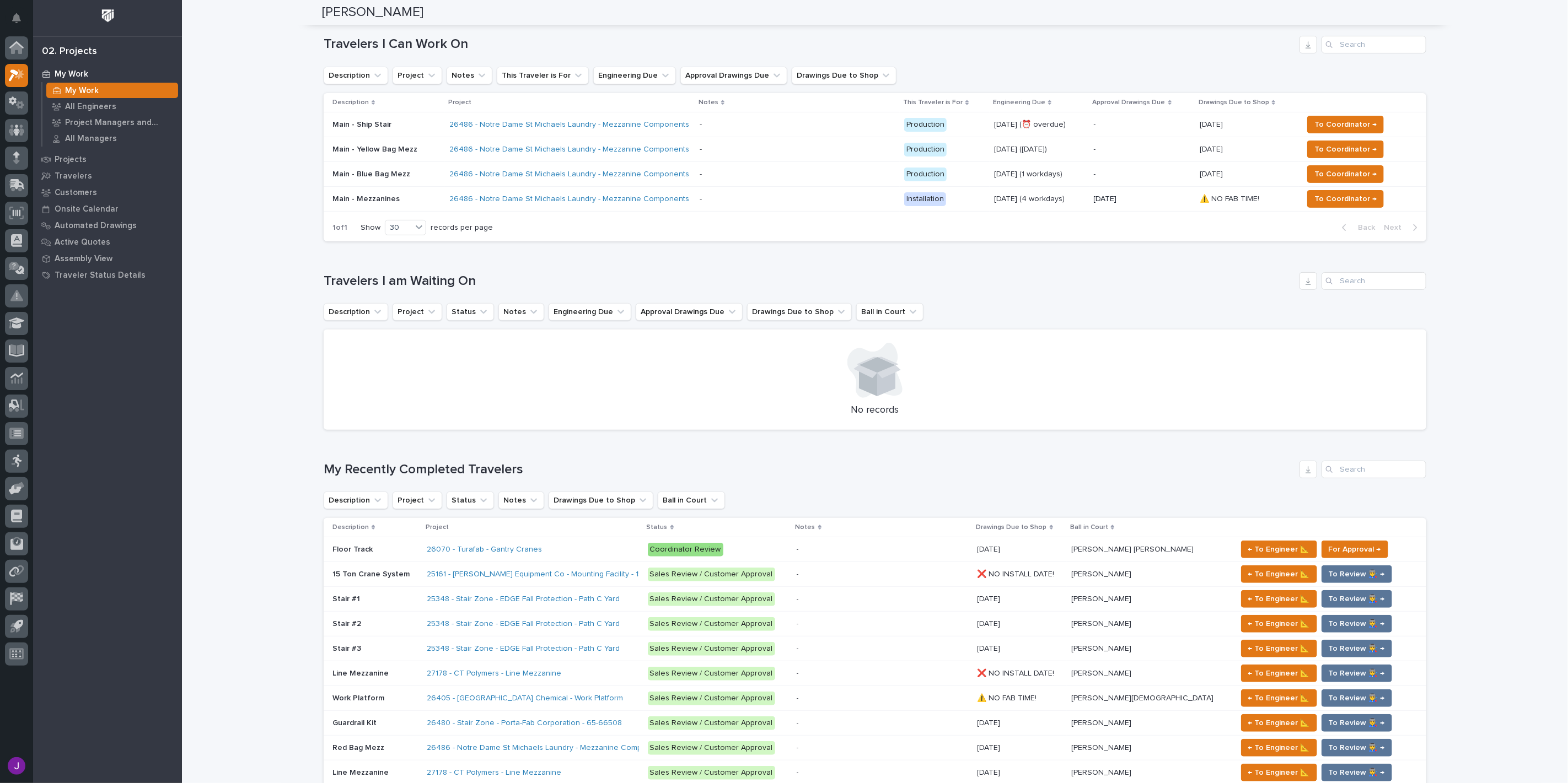
click at [247, 489] on div "Loading... Saving… Loading... Saving… Jacob Stayton Jacob Stayton Engineer Sorr…" at bounding box center [875, 726] width 1386 height 1818
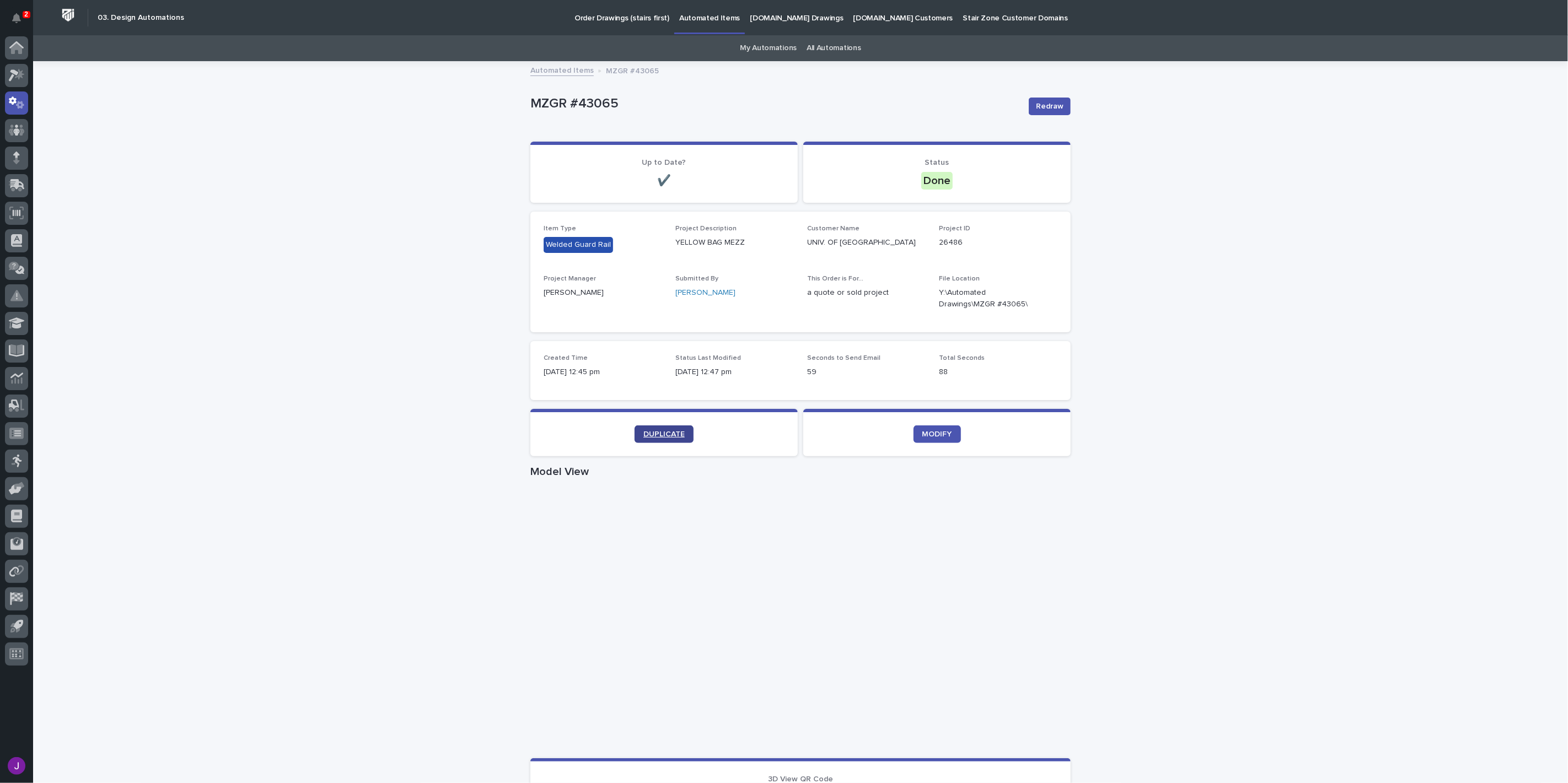
click at [676, 427] on link "DUPLICATE" at bounding box center [664, 434] width 59 height 18
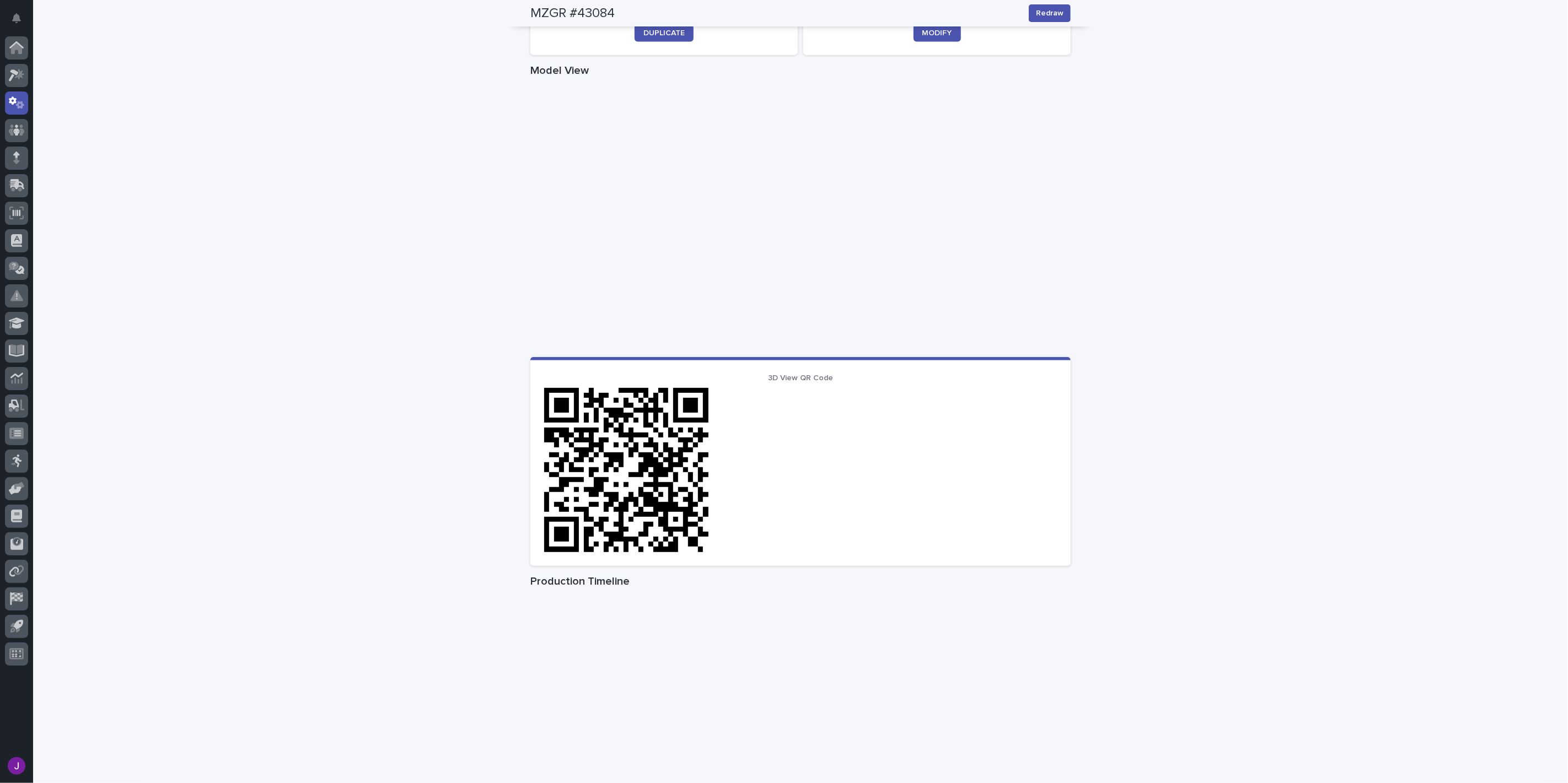
scroll to position [453, 0]
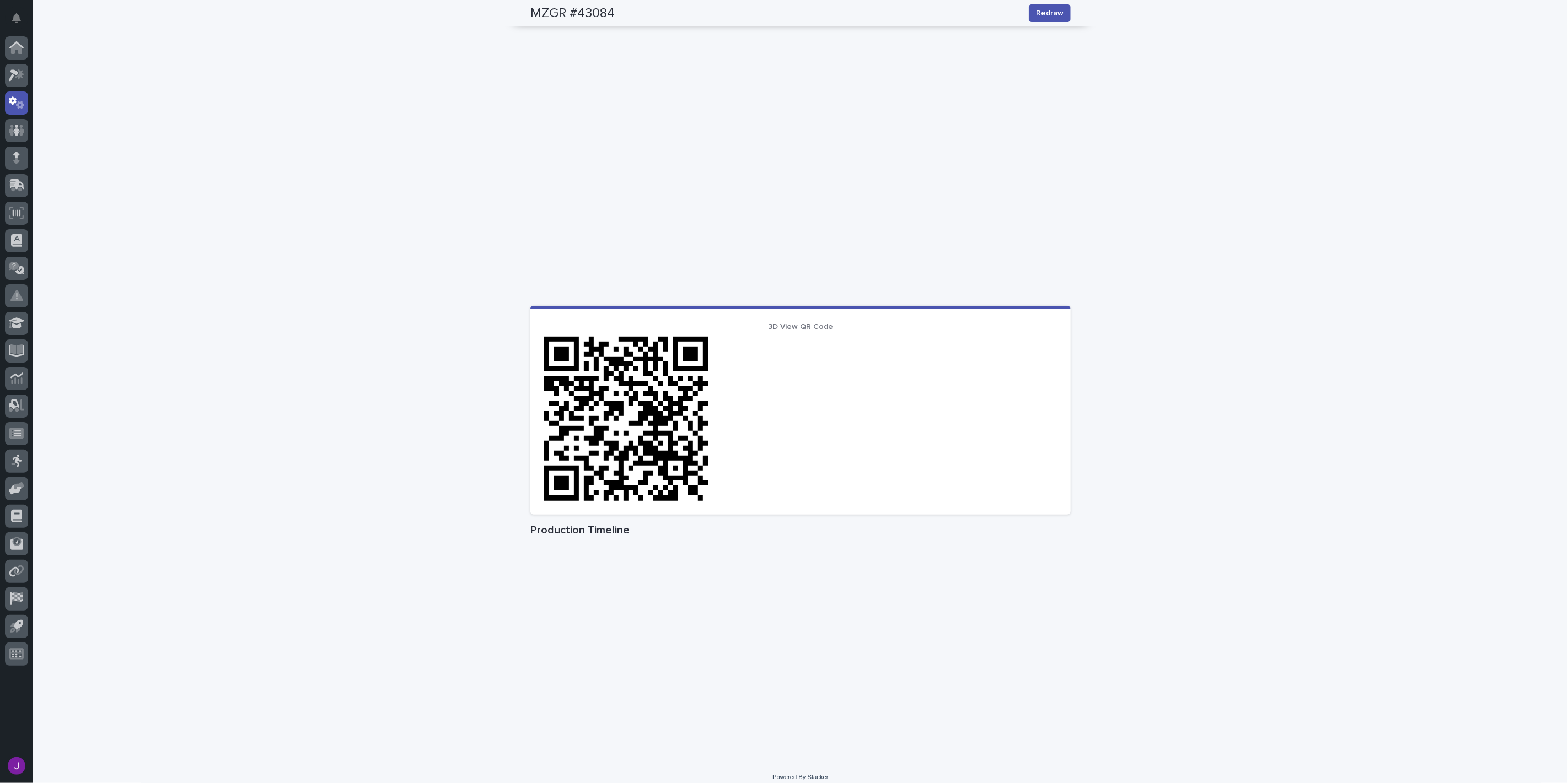
click at [1150, 674] on div "Loading... Saving… Loading... Saving… MZGR #43084 Redraw MZGR #43084 Redraw Sor…" at bounding box center [801, 186] width 1535 height 1152
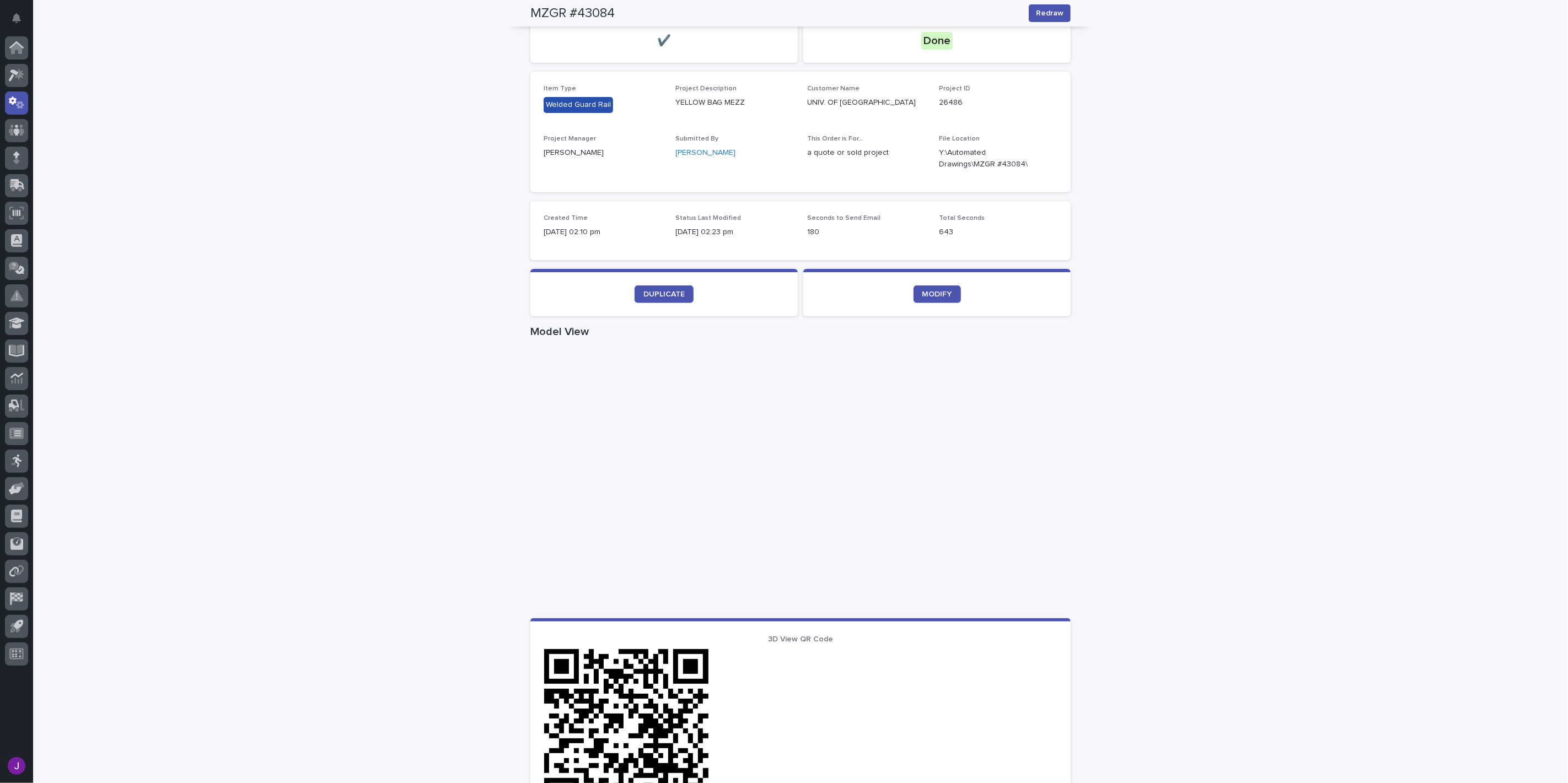
scroll to position [0, 0]
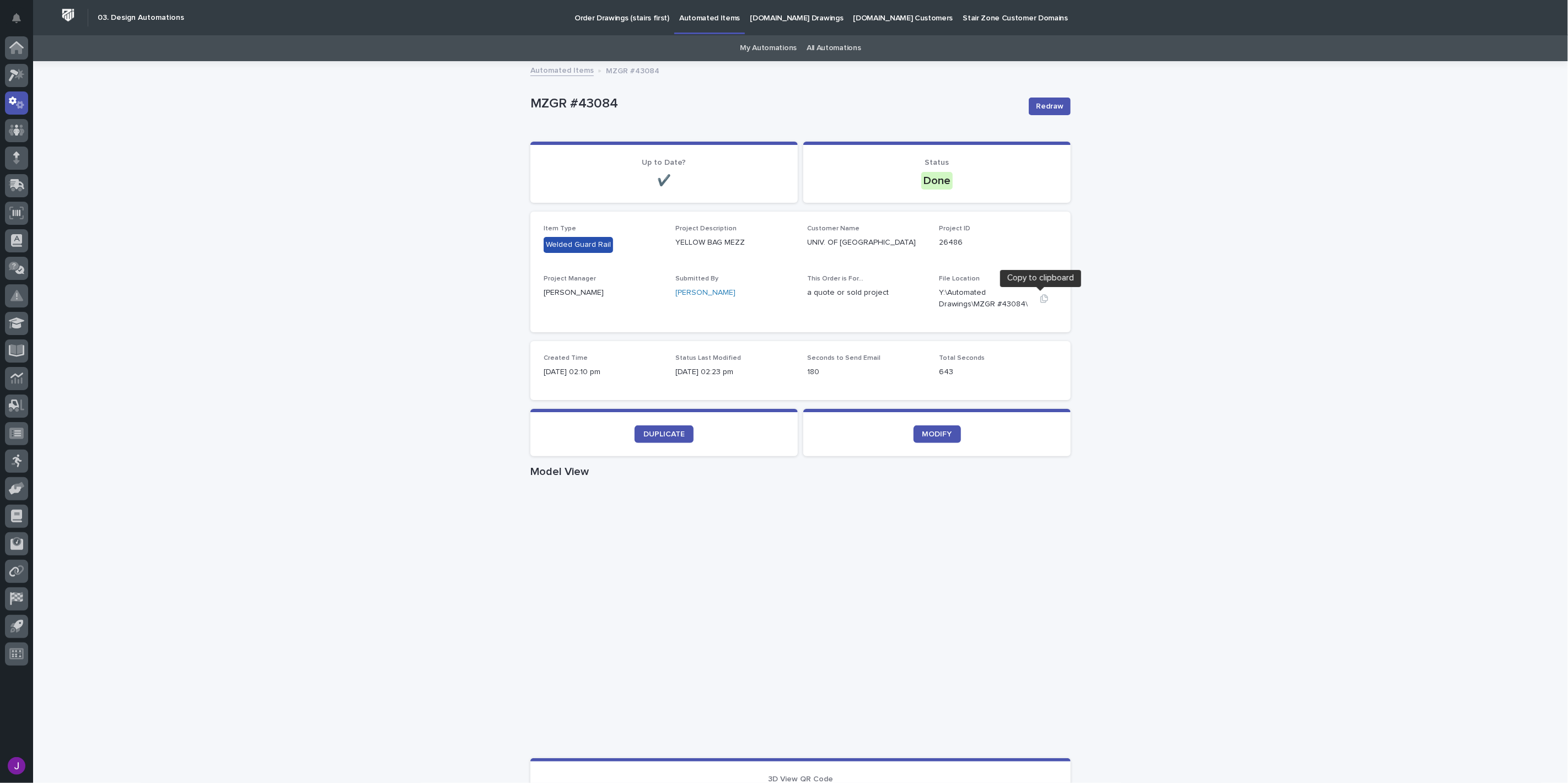
click at [1040, 295] on icon "button" at bounding box center [1044, 298] width 9 height 9
click at [1126, 686] on div "Loading... Saving… Loading... Saving… MZGR #43084 Redraw MZGR #43084 Redraw Sor…" at bounding box center [801, 638] width 1535 height 1152
click at [698, 17] on p "Automated Items" at bounding box center [710, 12] width 61 height 23
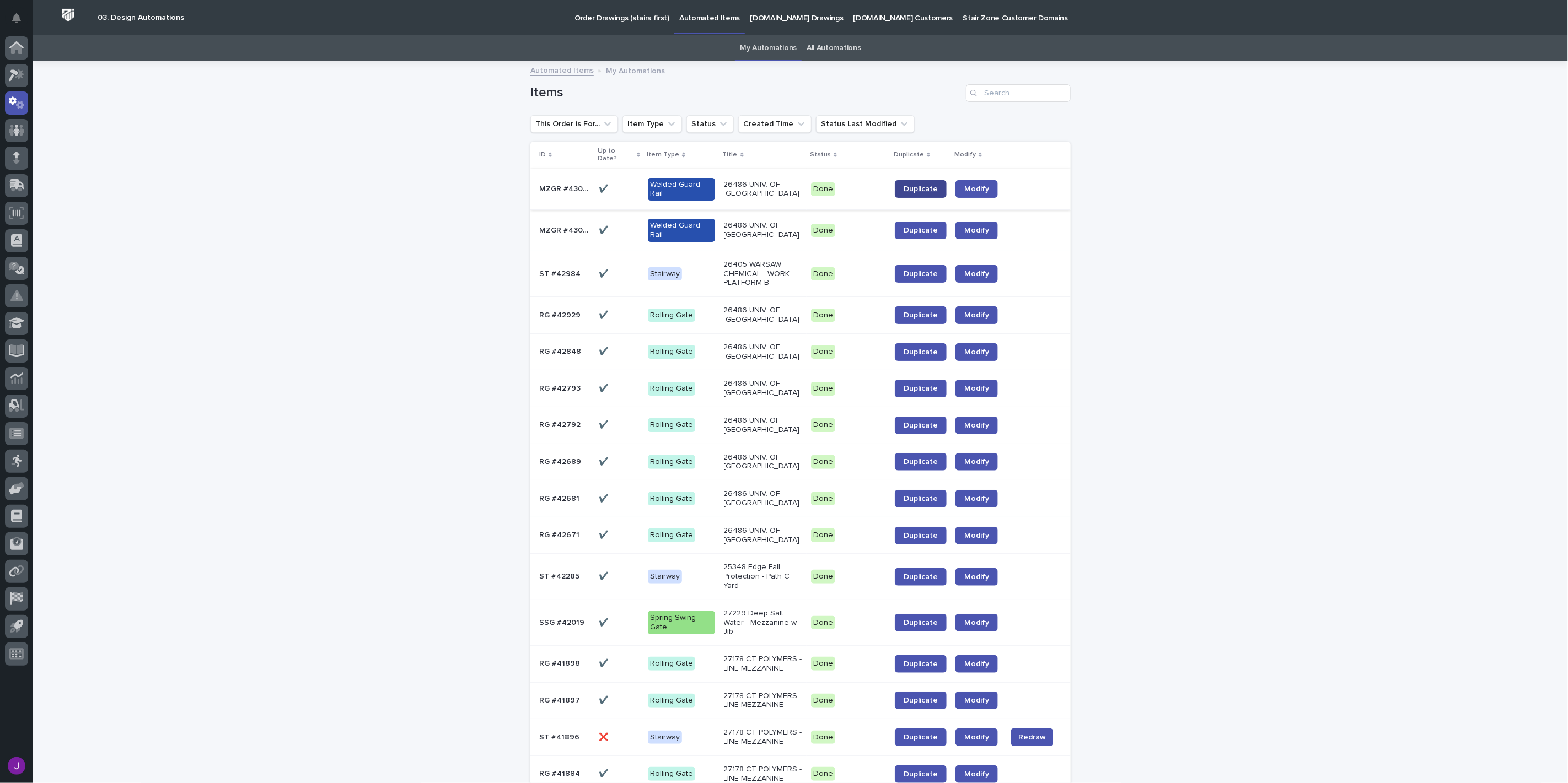
click at [908, 180] on link "Duplicate" at bounding box center [921, 189] width 52 height 18
click at [915, 228] on span "Duplicate" at bounding box center [921, 230] width 34 height 8
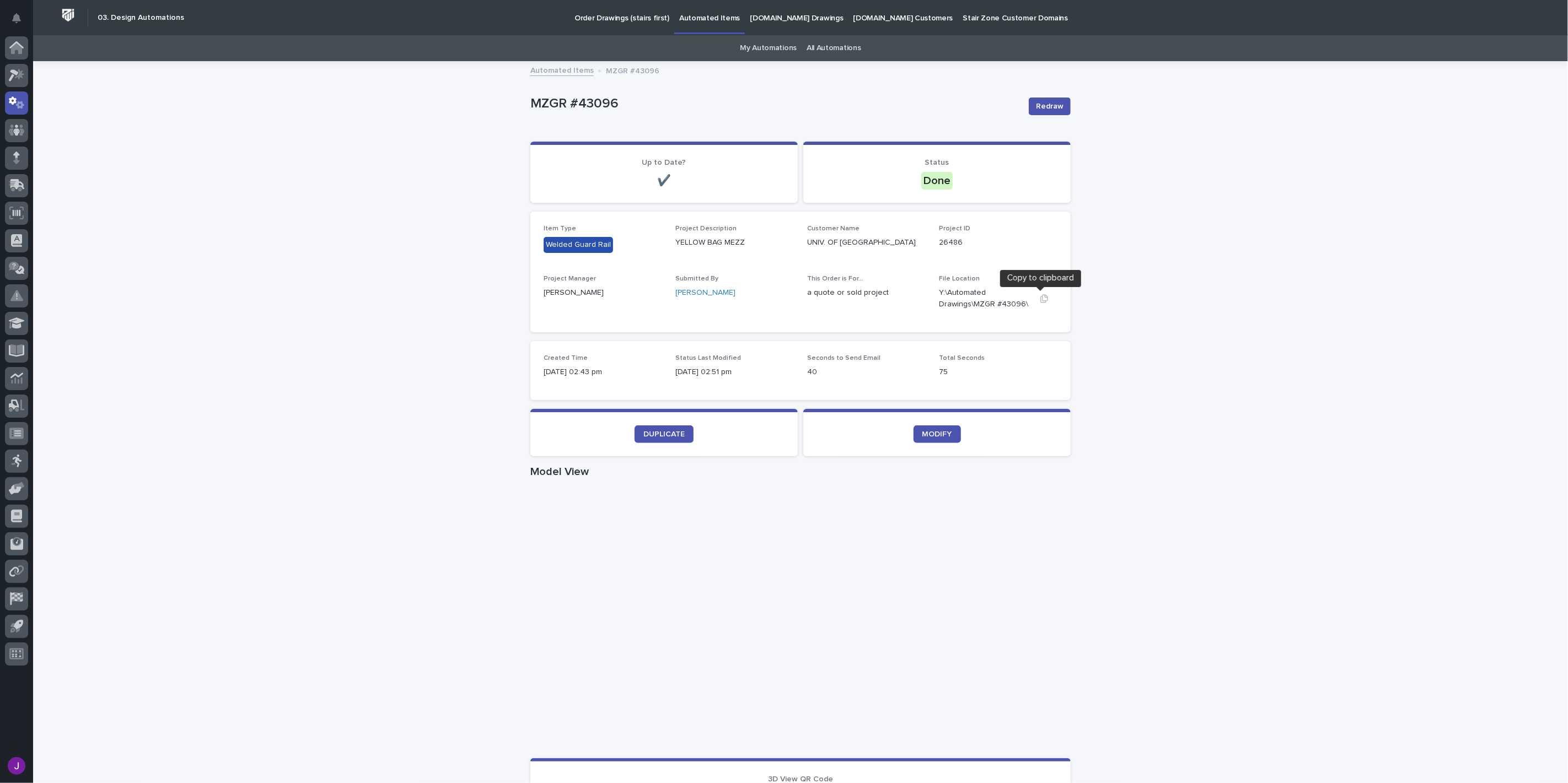
click at [1040, 298] on icon "button" at bounding box center [1044, 298] width 9 height 9
click at [1440, 317] on div "Loading... Saving… Loading... Saving… MZGR #43096 Redraw MZGR #43096 Redraw Sor…" at bounding box center [801, 638] width 1535 height 1152
click at [1042, 296] on icon "button" at bounding box center [1044, 298] width 8 height 8
click at [771, 44] on link "My Automations" at bounding box center [768, 48] width 57 height 26
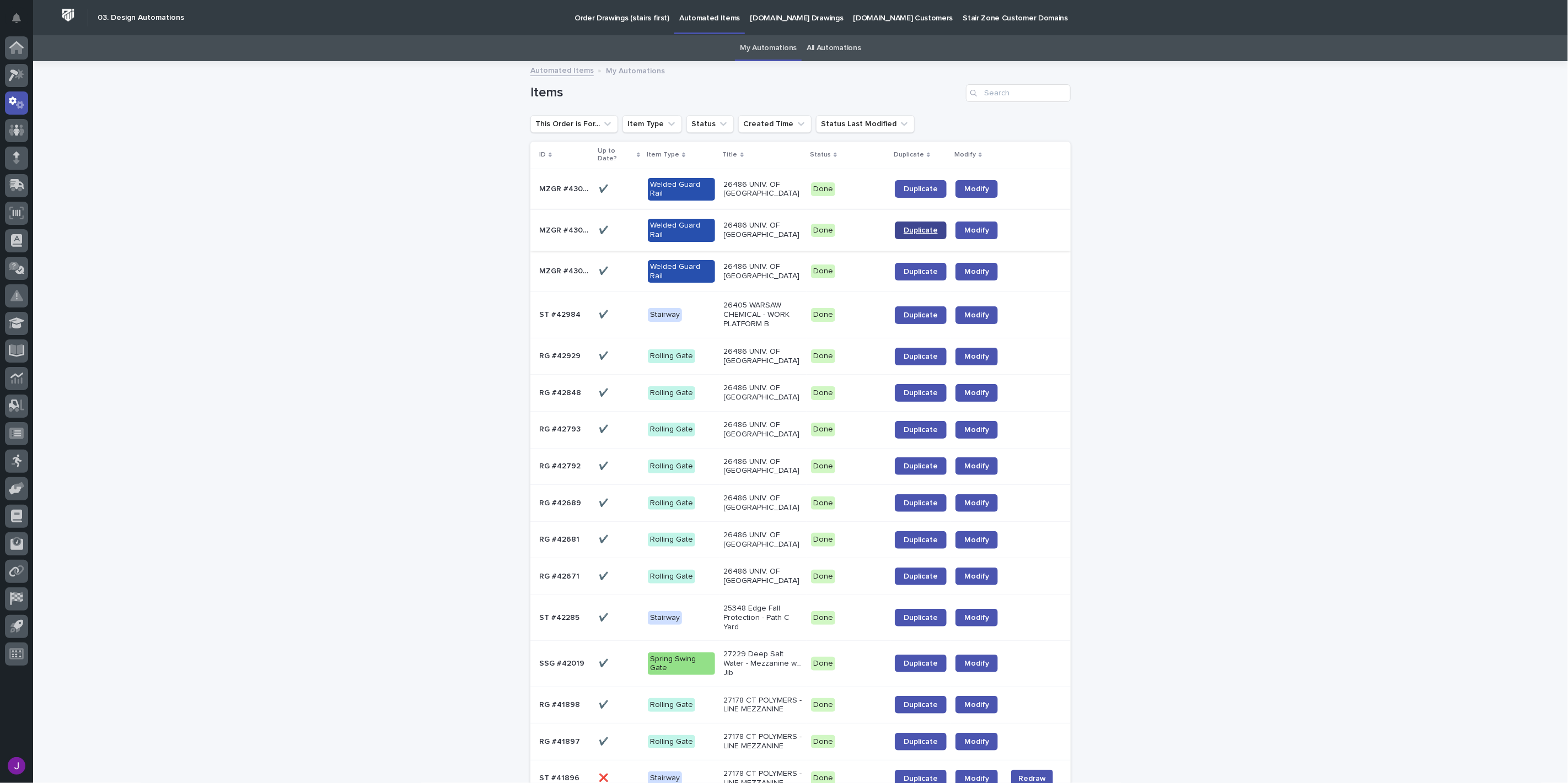
click at [924, 225] on link "Duplicate" at bounding box center [921, 230] width 52 height 18
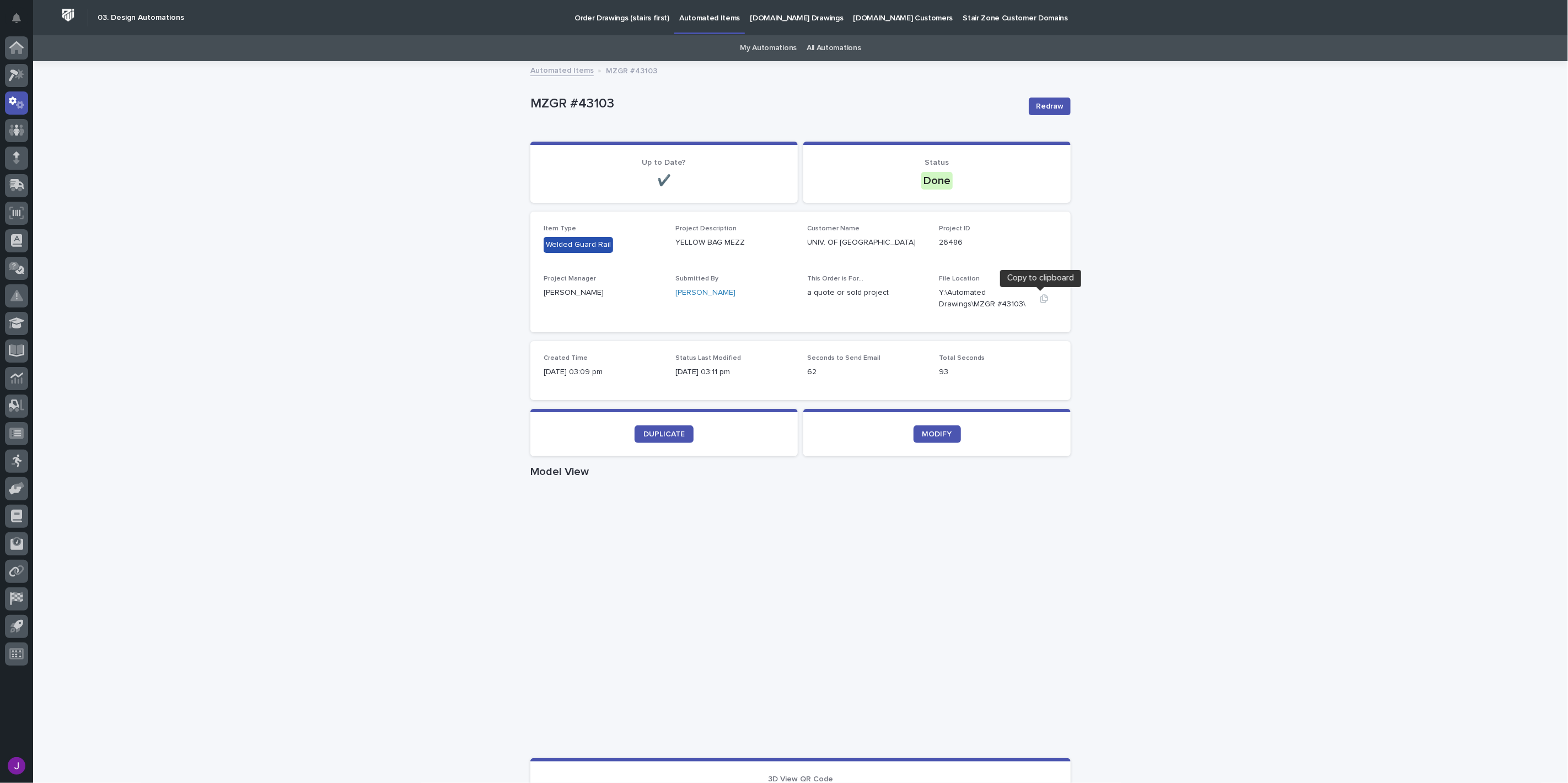
click at [1042, 295] on icon "button" at bounding box center [1044, 298] width 9 height 9
click at [772, 47] on link "My Automations" at bounding box center [768, 48] width 57 height 26
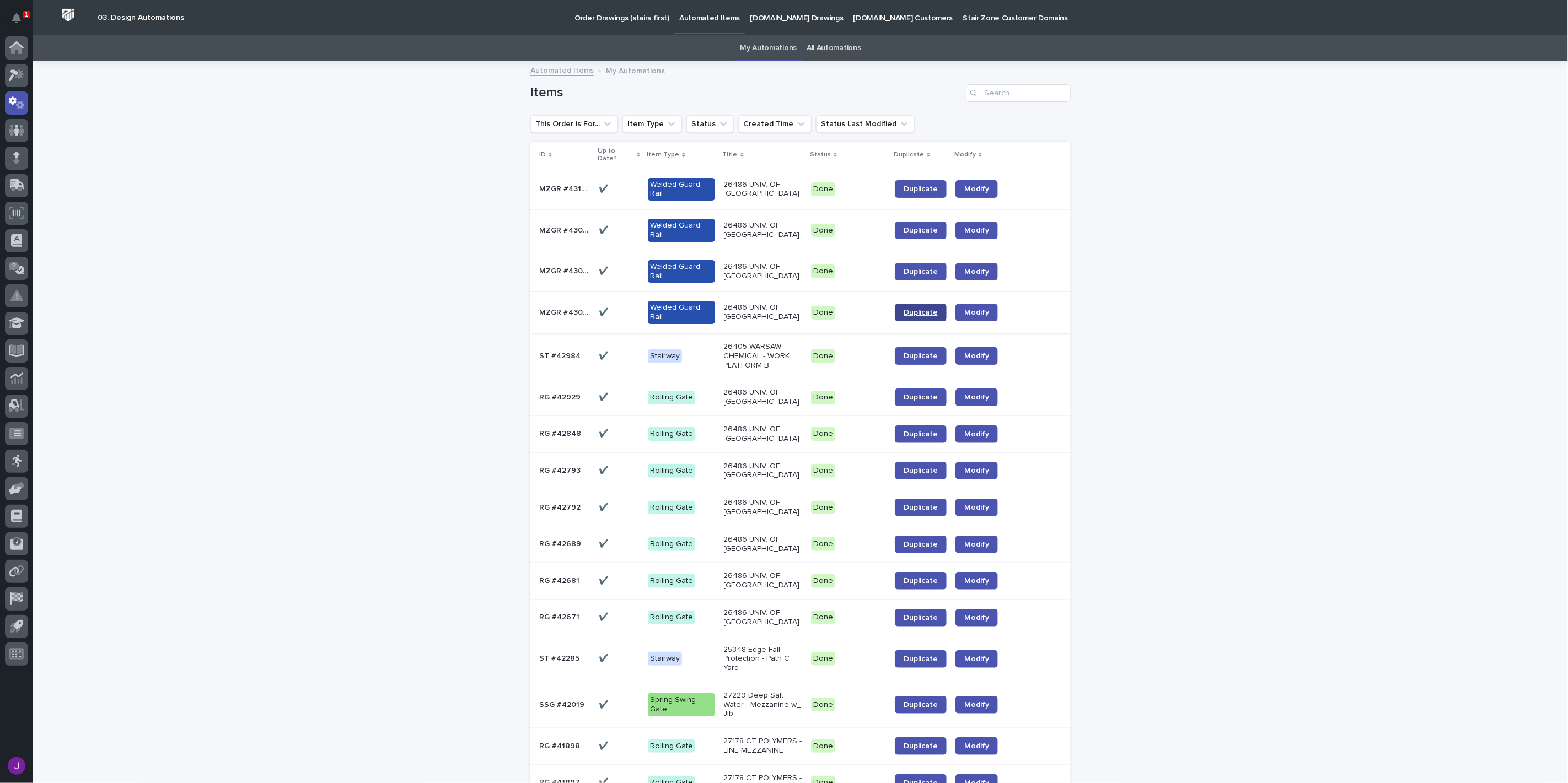
click at [916, 316] on span "Duplicate" at bounding box center [921, 312] width 34 height 8
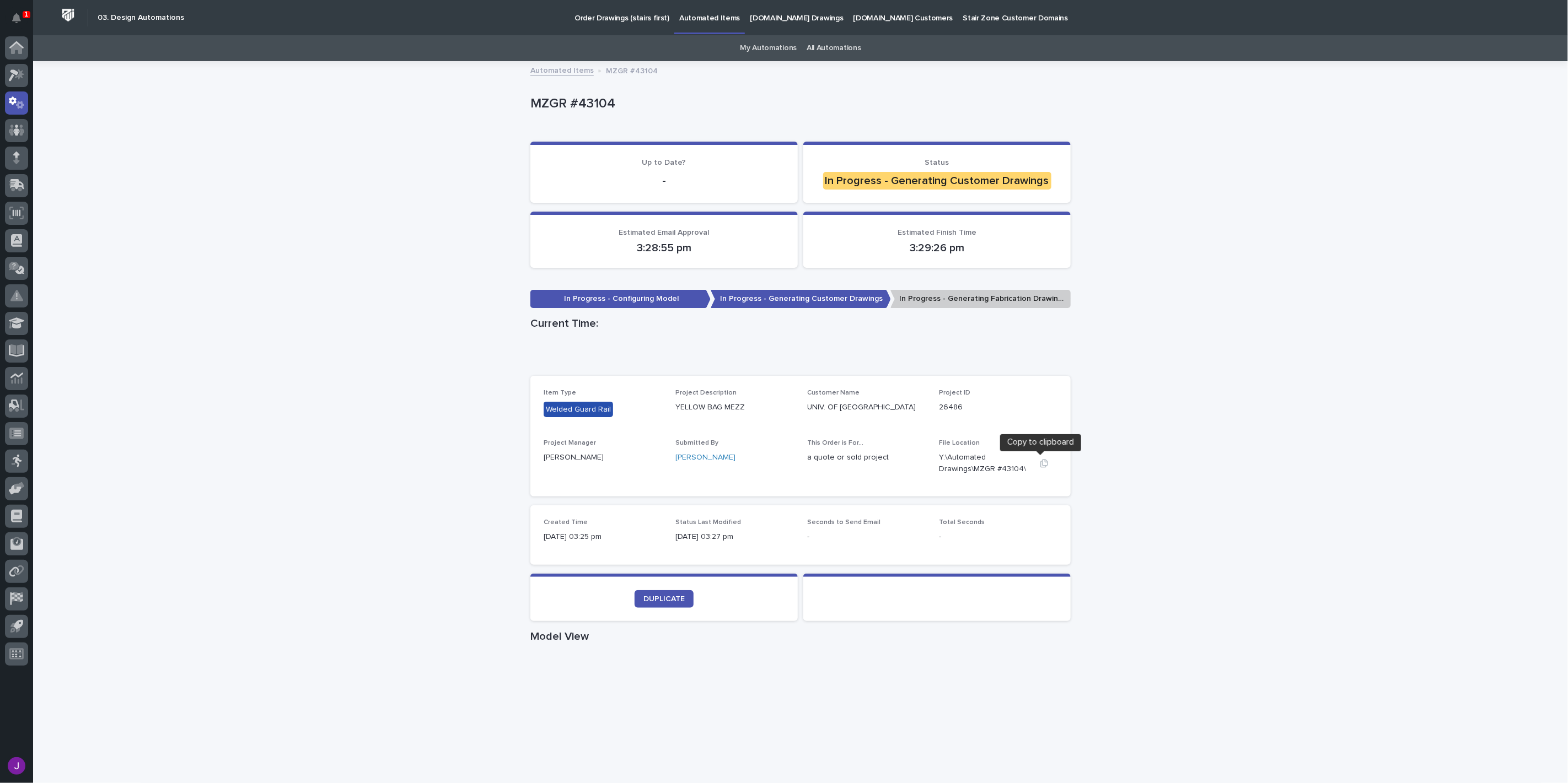
click at [1043, 462] on icon "button" at bounding box center [1044, 463] width 8 height 8
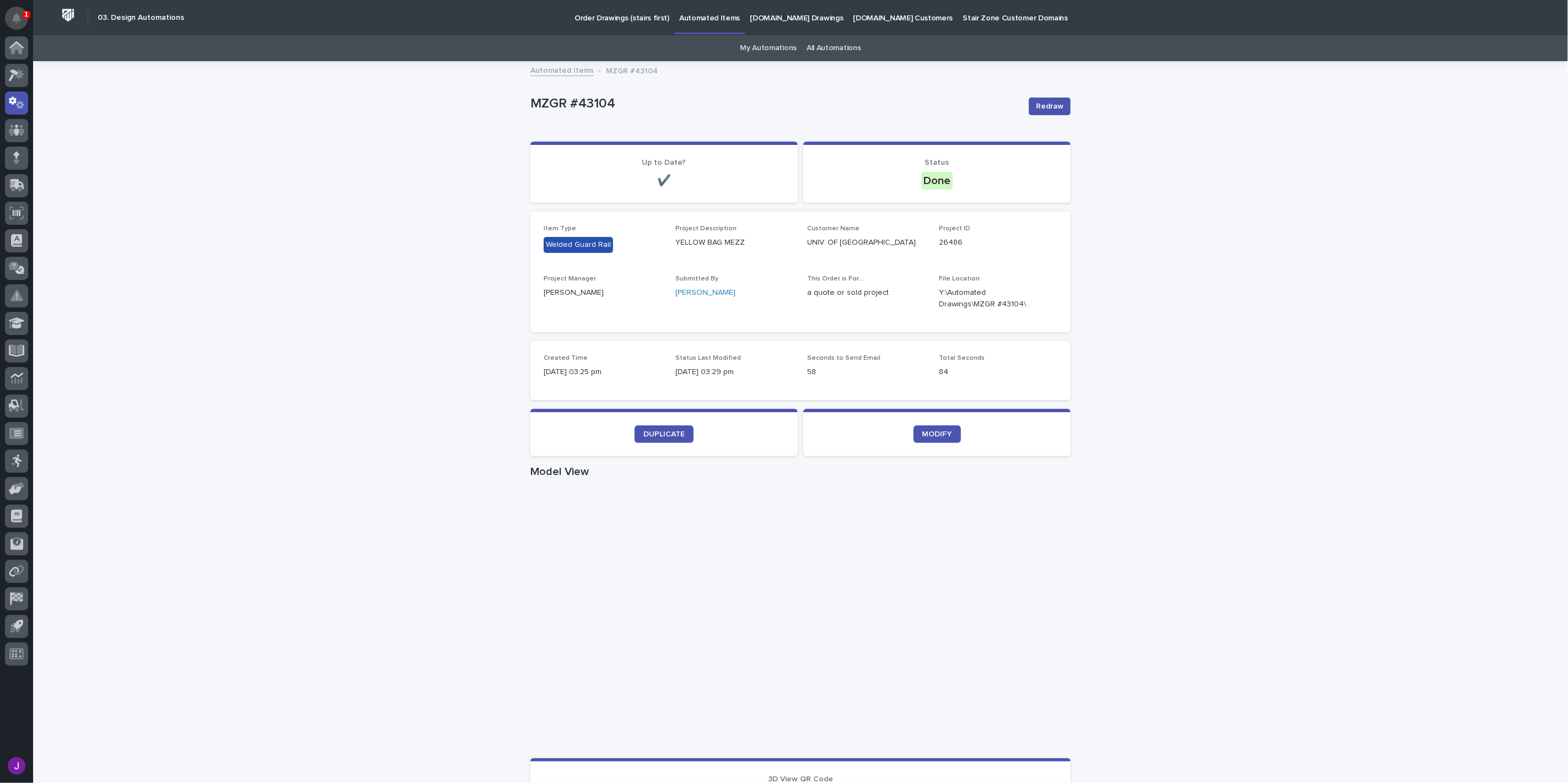
click at [12, 15] on icon "Notifications" at bounding box center [17, 18] width 9 height 10
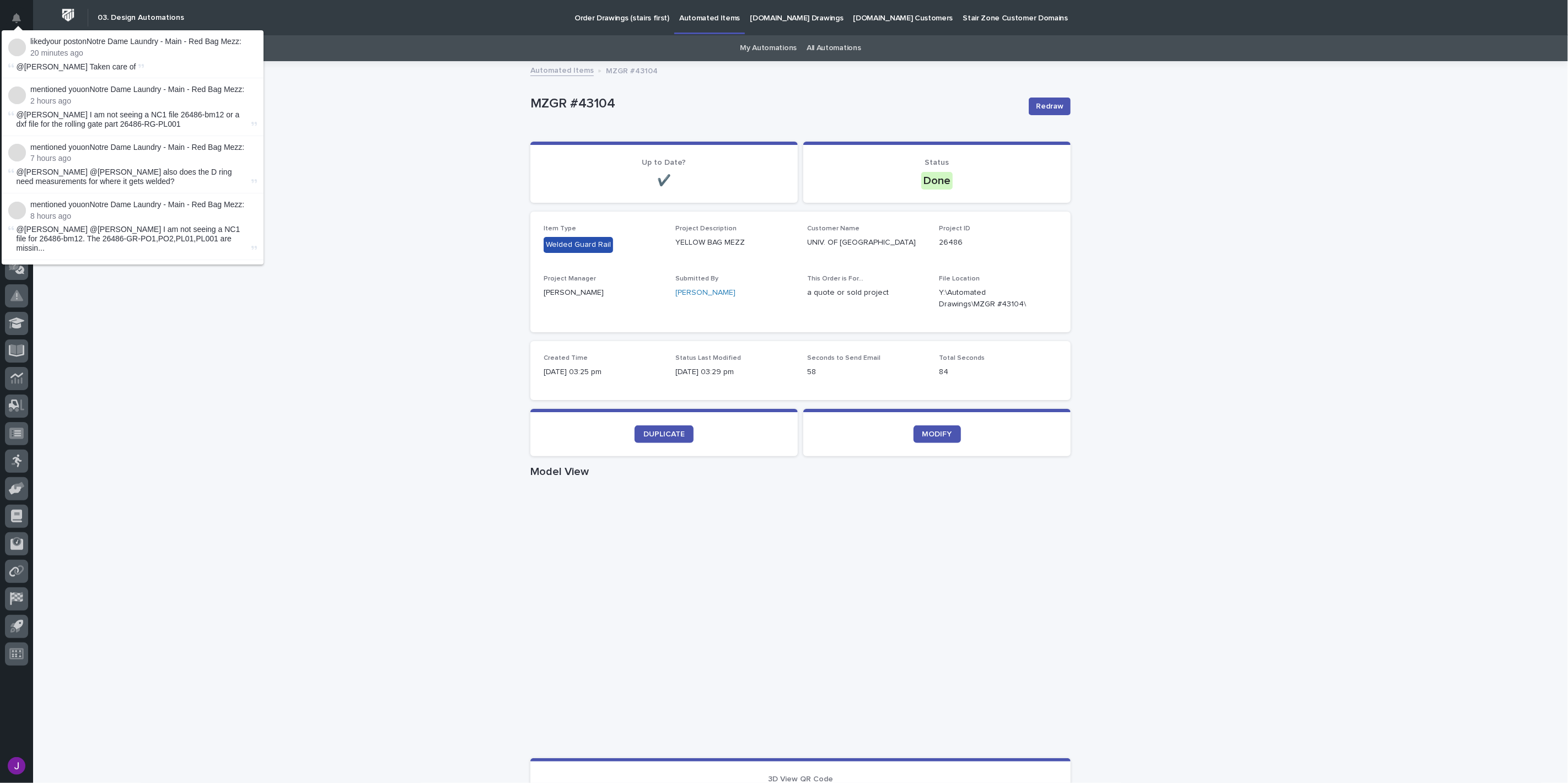
click at [313, 93] on div "Loading... Saving… Loading... Saving… MZGR #43104 Redraw MZGR #43104 Redraw Sor…" at bounding box center [801, 638] width 1535 height 1152
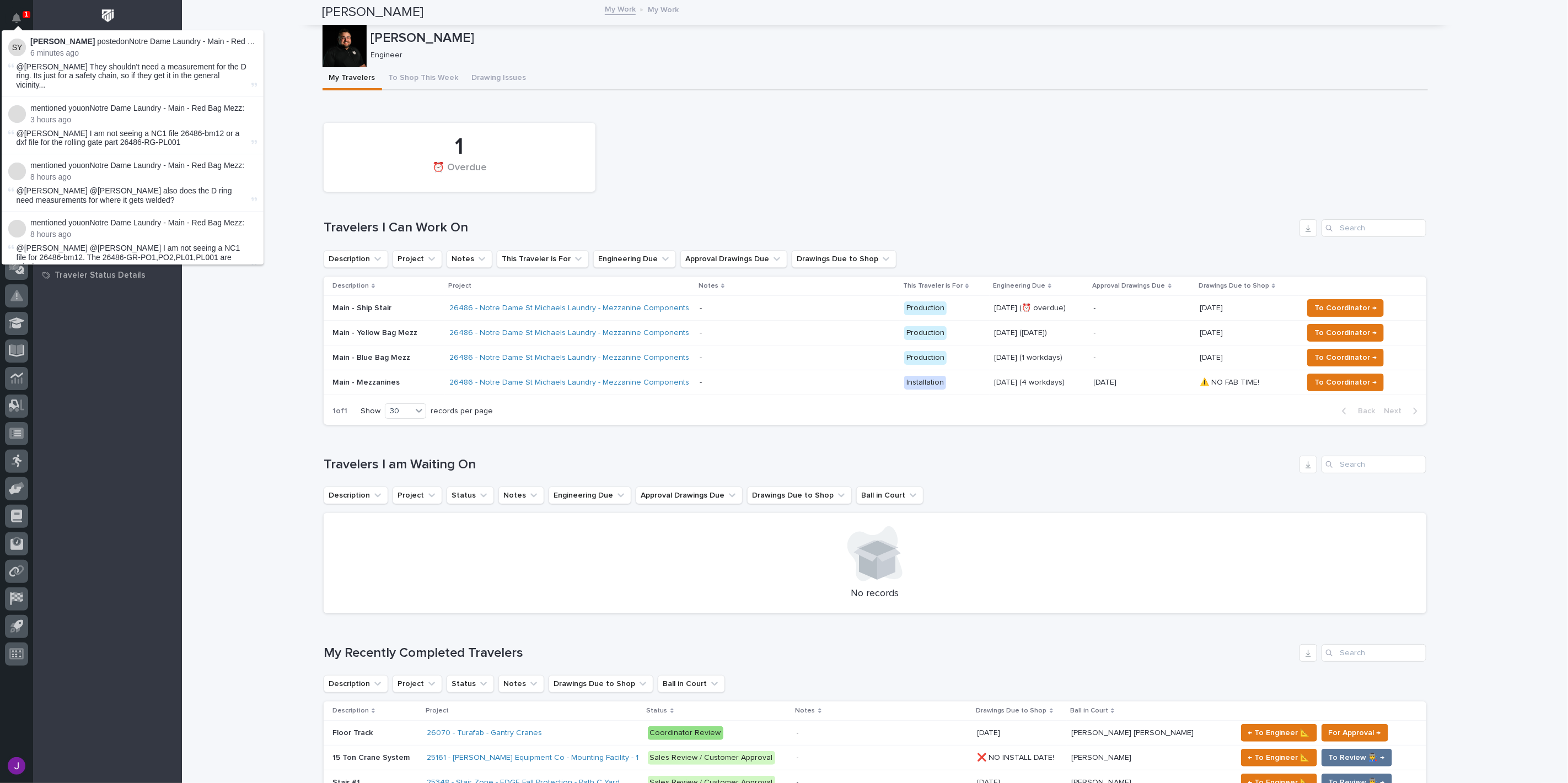
scroll to position [183, 0]
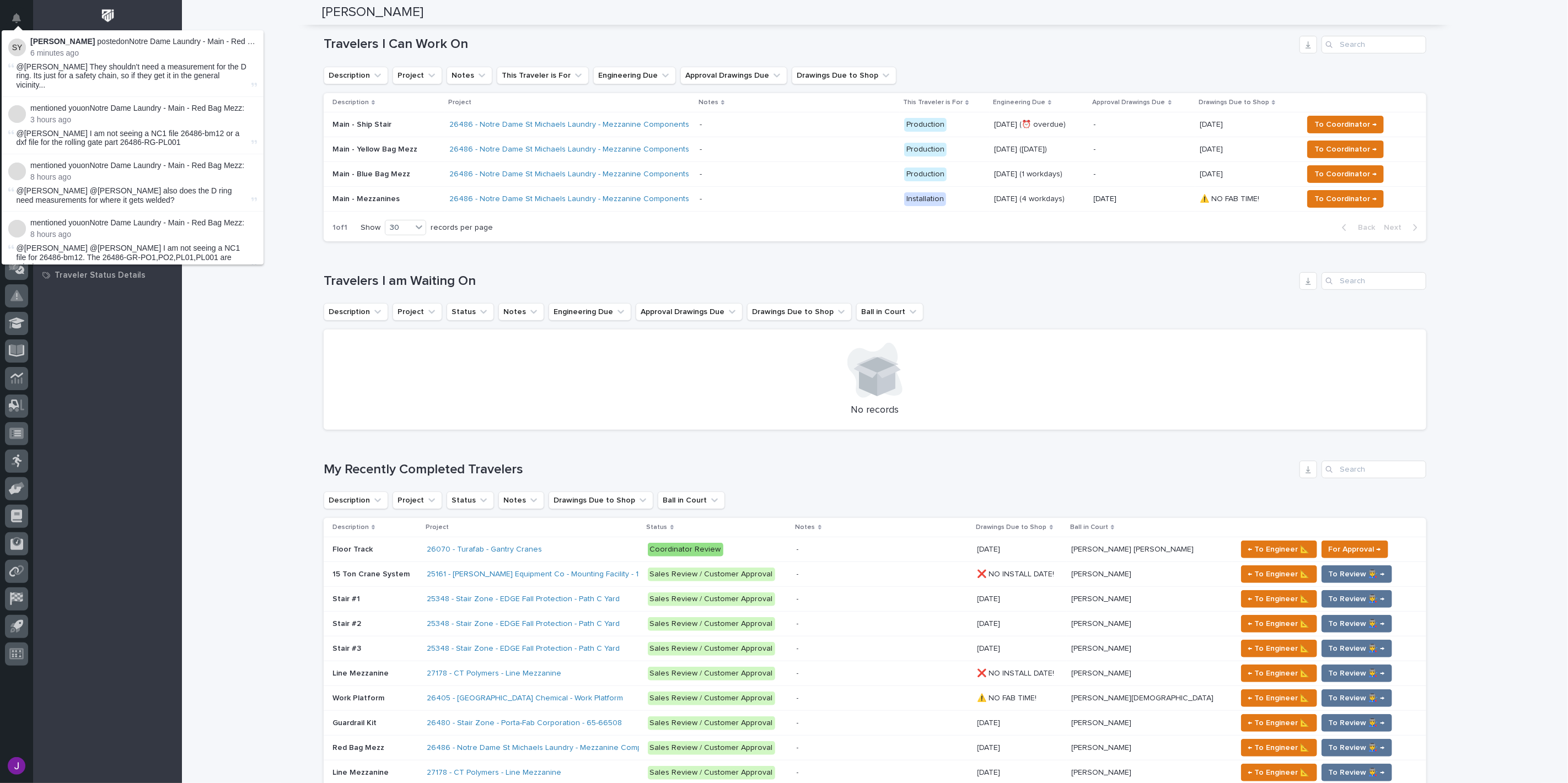
click at [286, 34] on div "Loading... Saving… Loading... Saving… [PERSON_NAME] [PERSON_NAME] Engineer Sorr…" at bounding box center [875, 726] width 1386 height 1818
